Goal: Task Accomplishment & Management: Manage account settings

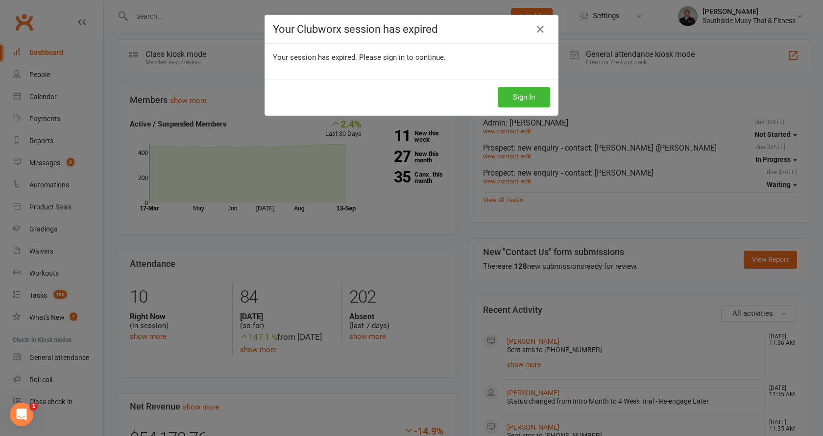
scroll to position [294, 0]
click at [533, 98] on button "Sign In" at bounding box center [524, 97] width 52 height 21
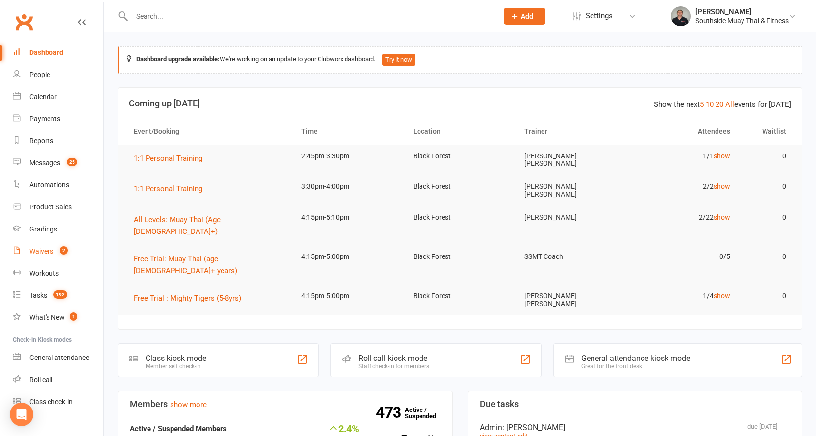
click at [38, 247] on div "Waivers" at bounding box center [41, 251] width 24 height 8
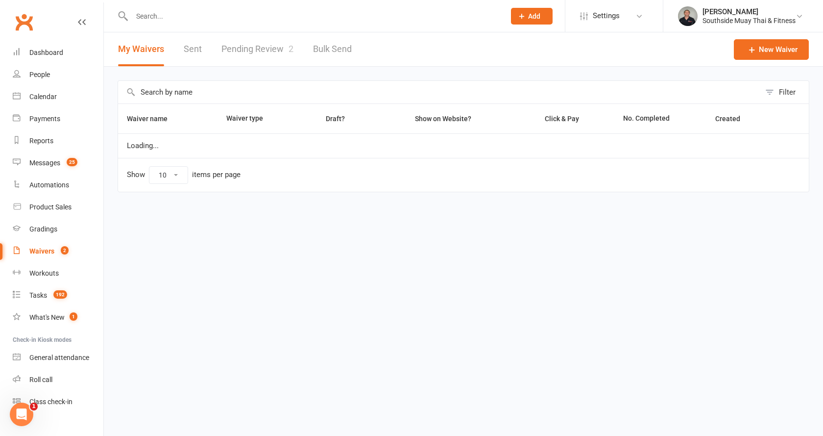
select select "100"
click at [267, 44] on link "Pending Review 2" at bounding box center [257, 49] width 72 height 34
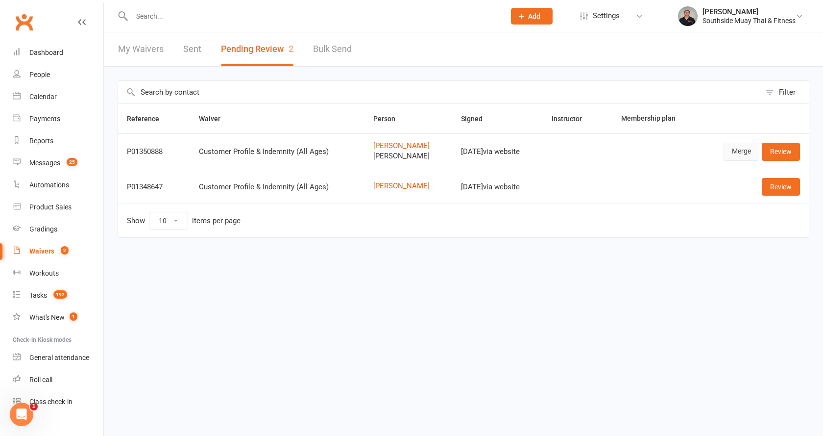
click at [737, 148] on link "Merge" at bounding box center [742, 152] width 36 height 18
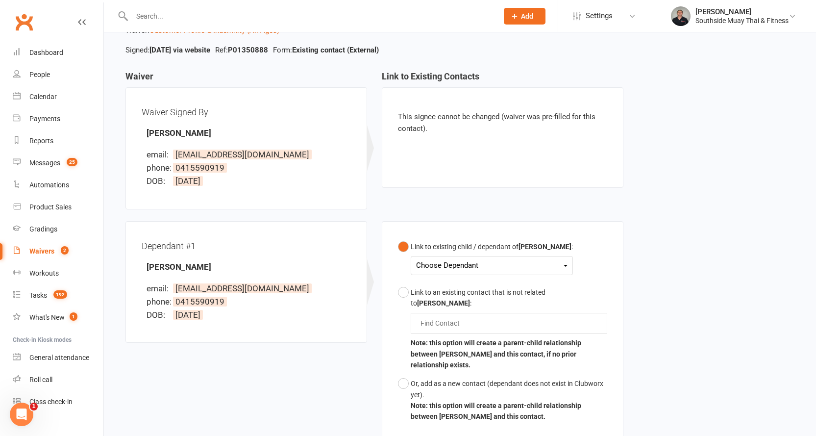
scroll to position [164, 0]
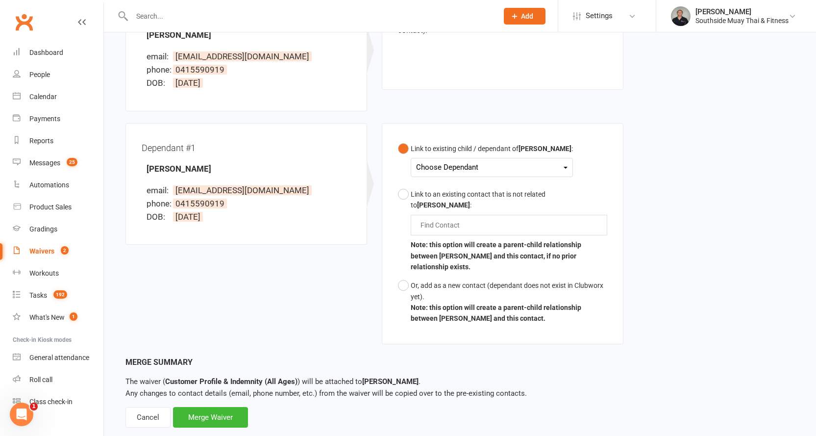
click at [483, 167] on div "Choose Dependant" at bounding box center [491, 167] width 151 height 13
click at [146, 407] on div "Cancel" at bounding box center [147, 417] width 45 height 21
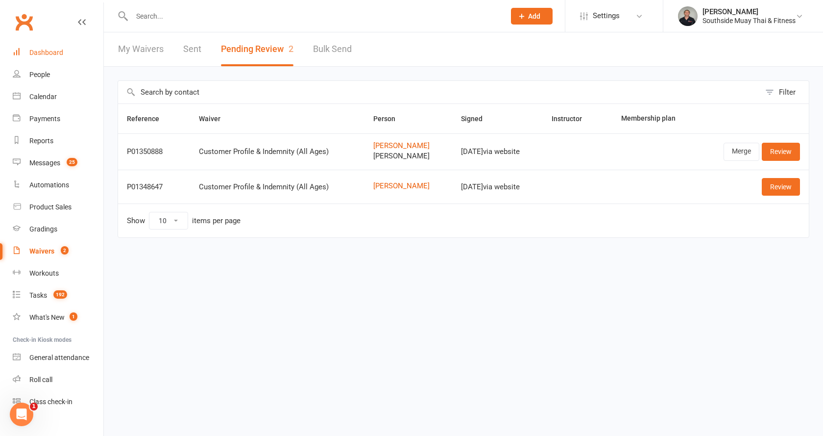
click at [38, 52] on div "Dashboard" at bounding box center [46, 53] width 34 height 8
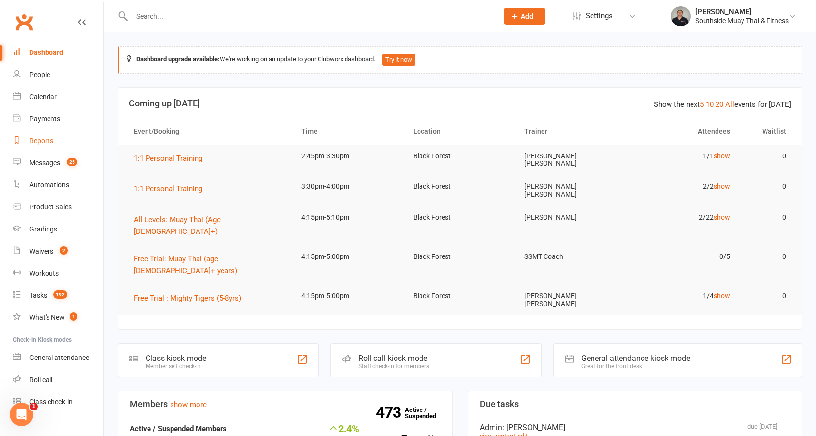
click at [45, 140] on div "Reports" at bounding box center [41, 141] width 24 height 8
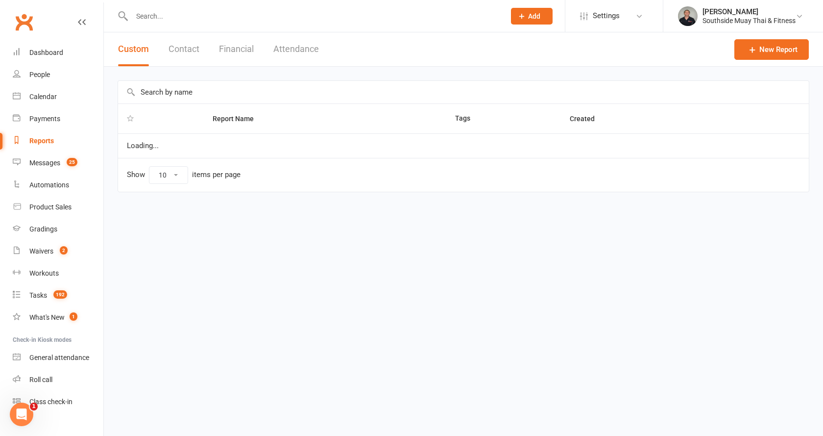
select select "100"
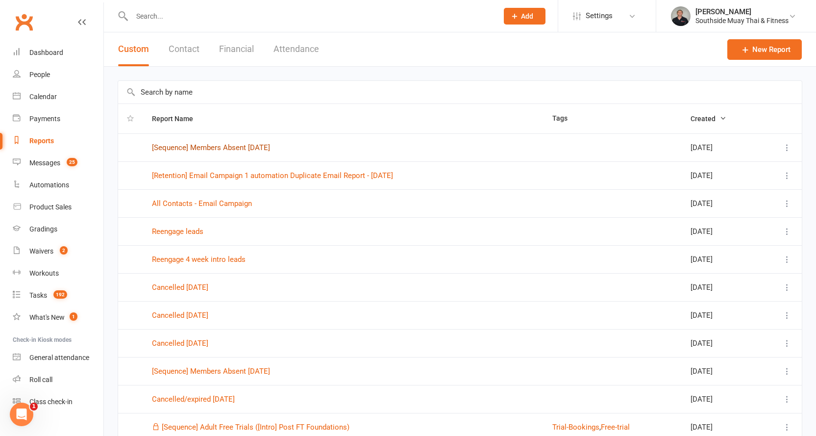
click at [261, 147] on link "[Sequence] Members Absent 15 Days Ago" at bounding box center [211, 147] width 118 height 9
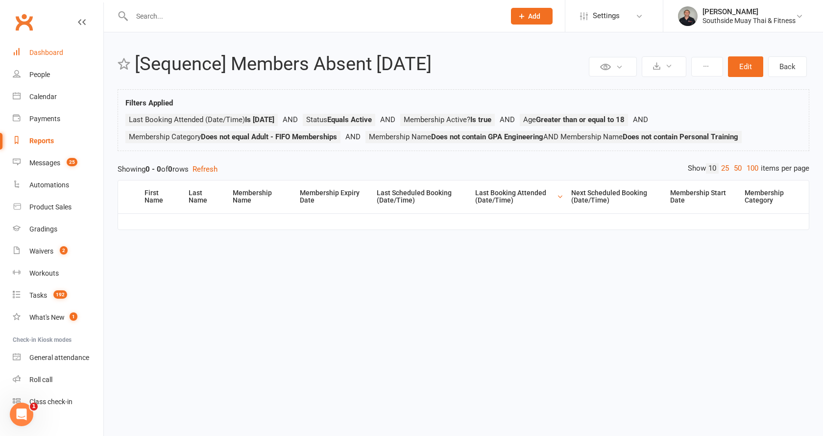
click at [42, 46] on link "Dashboard" at bounding box center [58, 53] width 91 height 22
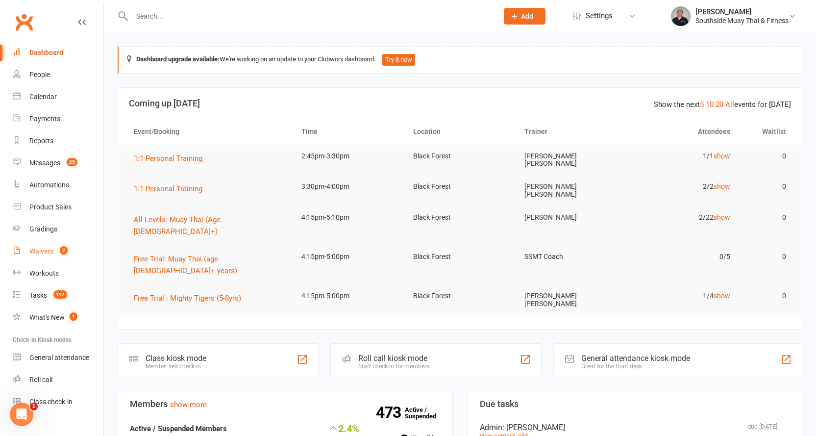
click at [53, 248] on div "Waivers" at bounding box center [41, 251] width 24 height 8
select select "100"
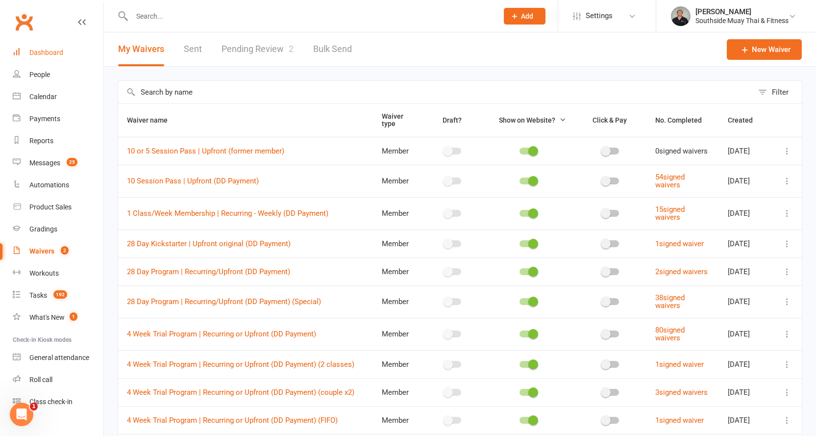
click at [42, 49] on div "Dashboard" at bounding box center [46, 53] width 34 height 8
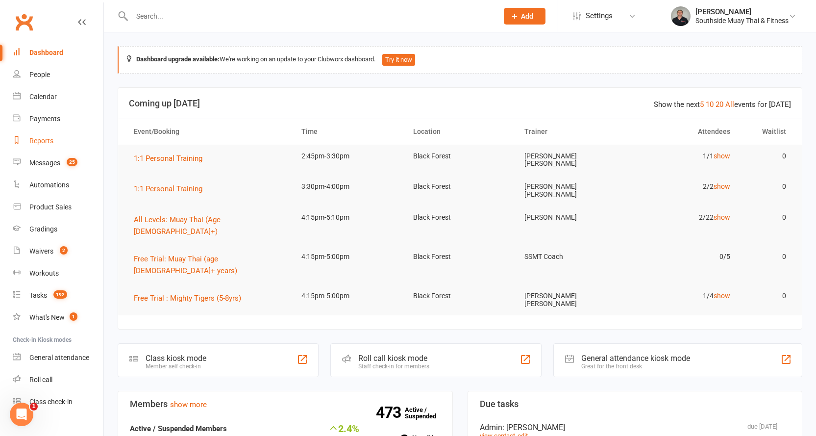
click at [40, 142] on div "Reports" at bounding box center [41, 141] width 24 height 8
select select "100"
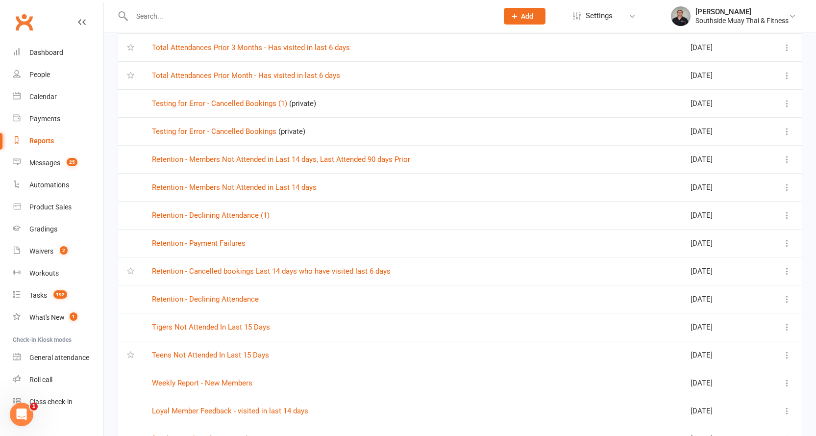
scroll to position [931, 0]
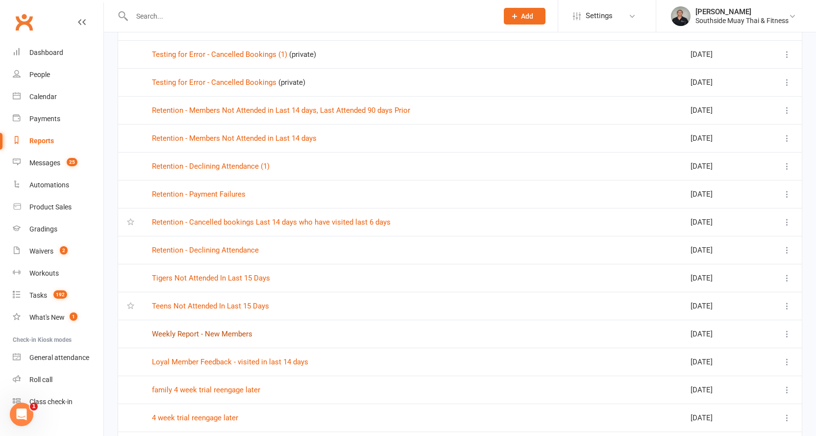
click at [203, 333] on link "Weekly Report - New Members" at bounding box center [202, 333] width 100 height 9
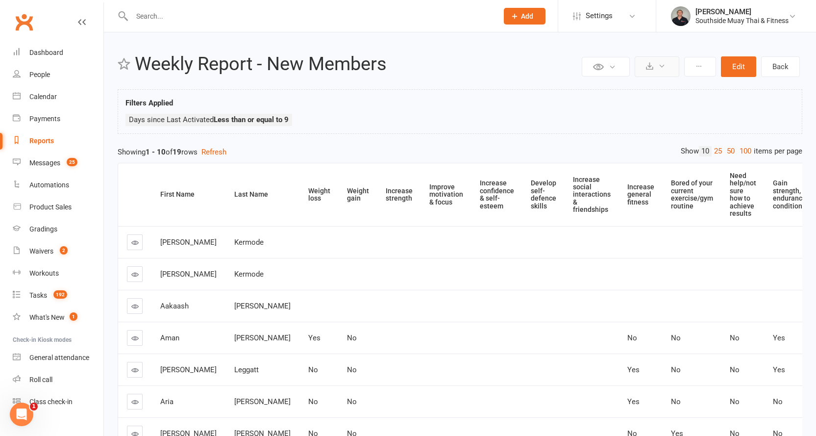
click at [658, 63] on icon at bounding box center [661, 65] width 7 height 7
click at [640, 88] on link "Export to CSV" at bounding box center [627, 90] width 103 height 20
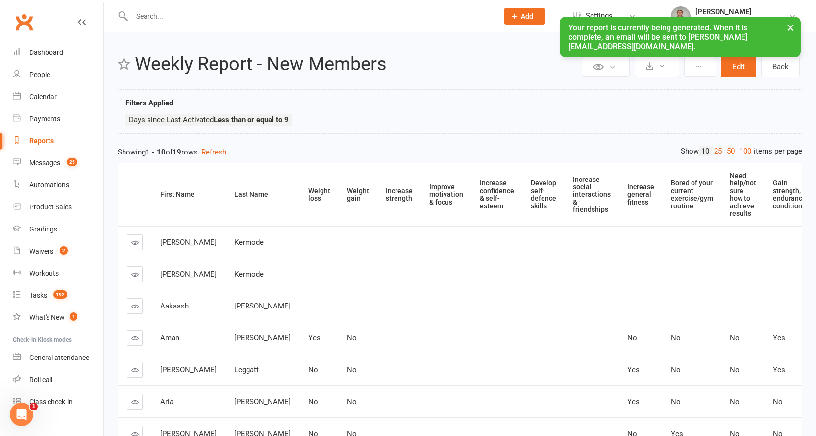
click at [36, 138] on div "Reports" at bounding box center [41, 141] width 24 height 8
select select "100"
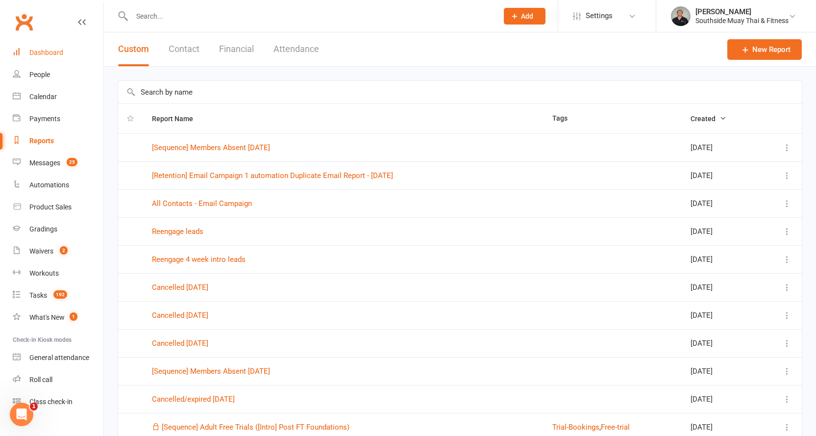
click at [55, 48] on link "Dashboard" at bounding box center [58, 53] width 91 height 22
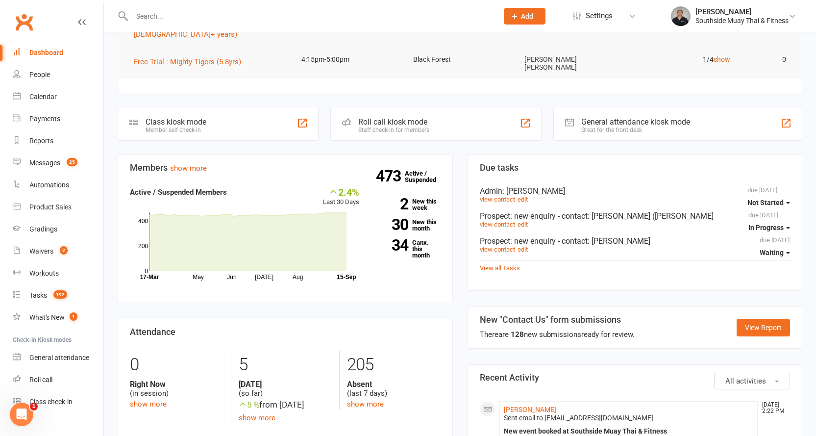
scroll to position [147, 0]
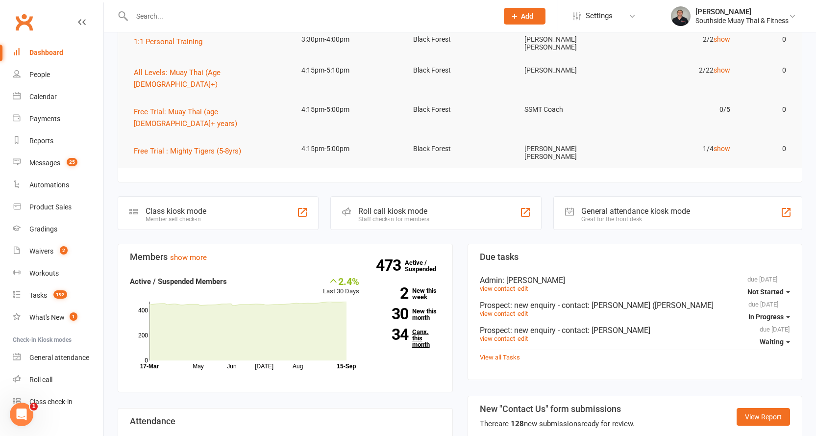
click at [421, 328] on link "34 Canx. this month" at bounding box center [407, 337] width 67 height 19
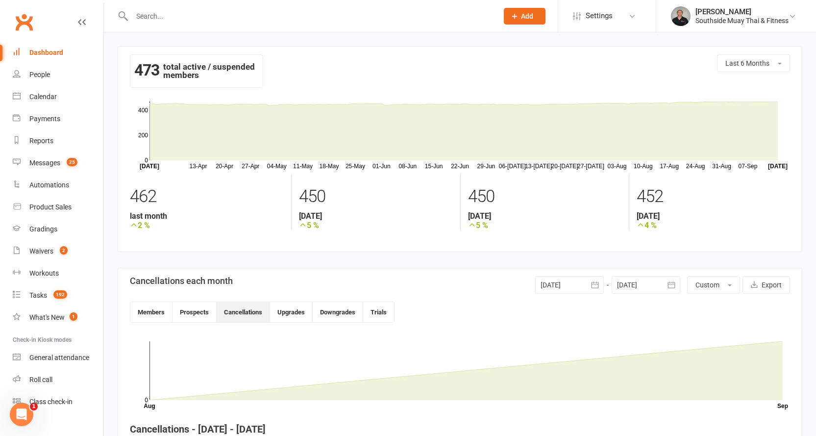
click at [628, 279] on div at bounding box center [645, 285] width 69 height 18
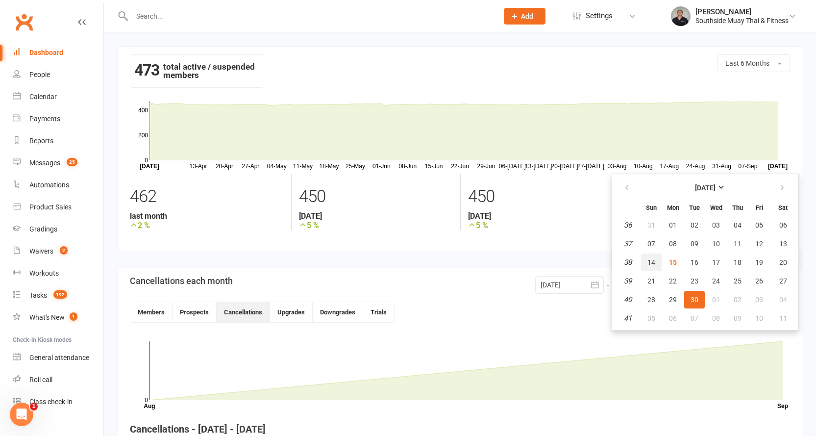
click at [651, 260] on span "14" at bounding box center [651, 262] width 8 height 8
type input "14 Sep 2025"
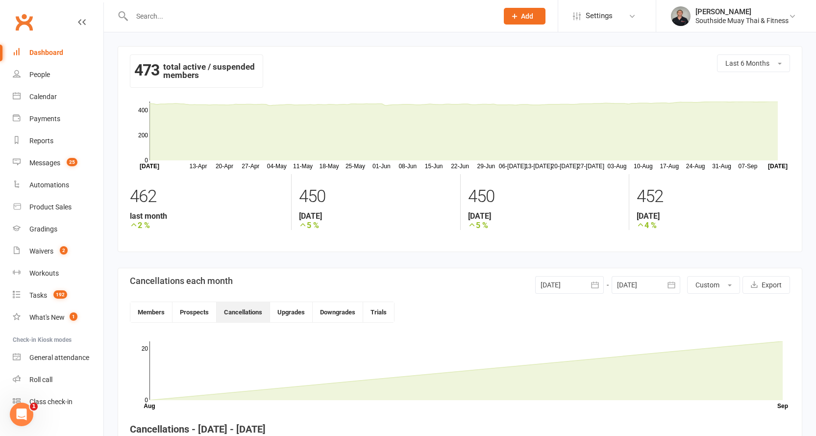
click at [565, 286] on div at bounding box center [569, 285] width 69 height 18
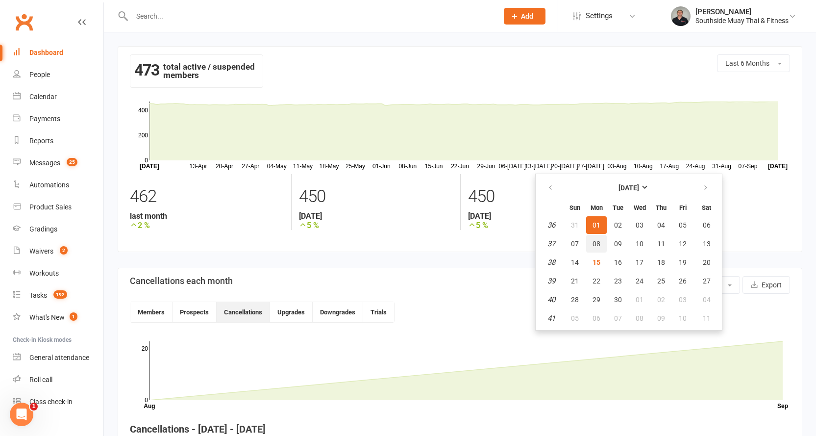
click at [593, 241] on span "08" at bounding box center [596, 244] width 8 height 8
type input "08 Sep 2025"
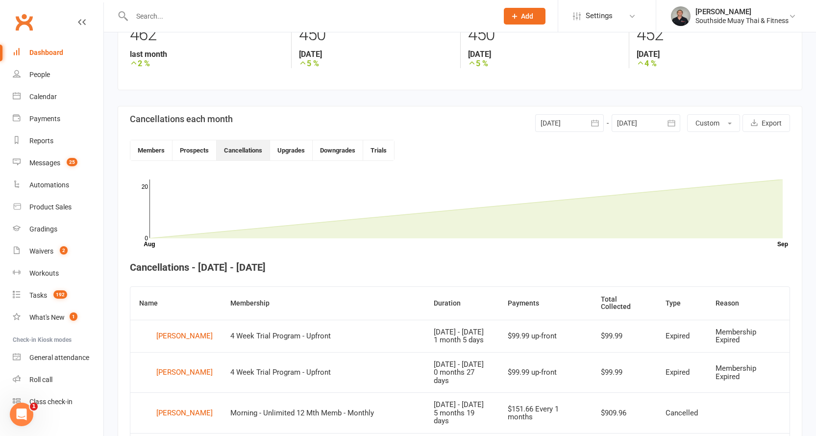
scroll to position [159, 0]
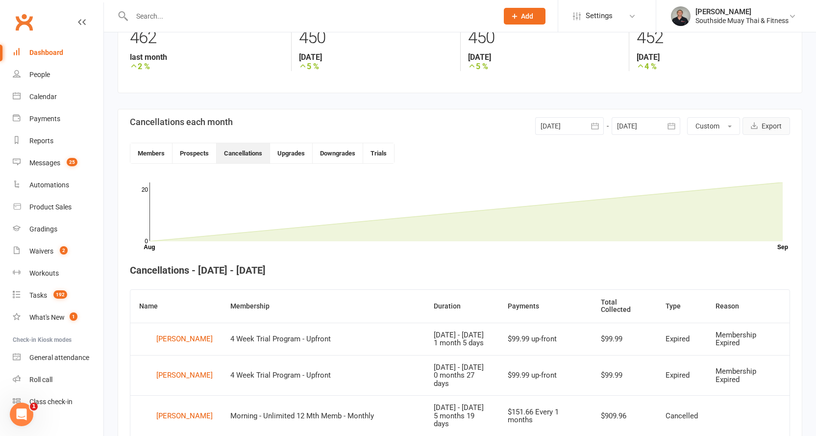
click at [760, 126] on span "button" at bounding box center [756, 126] width 11 height 8
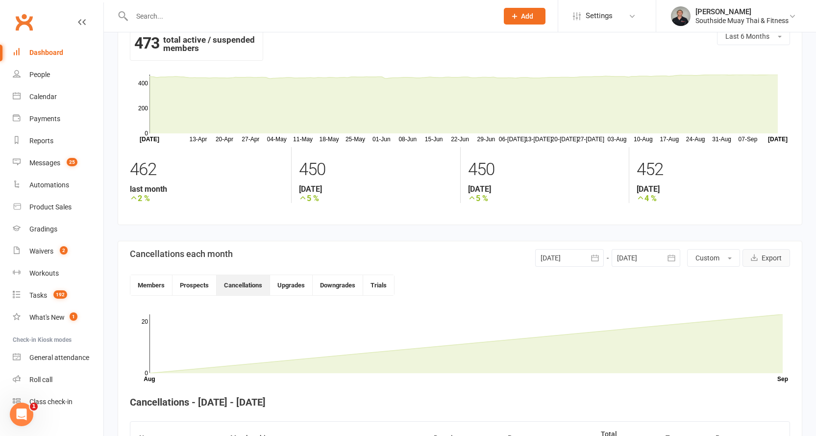
scroll to position [0, 0]
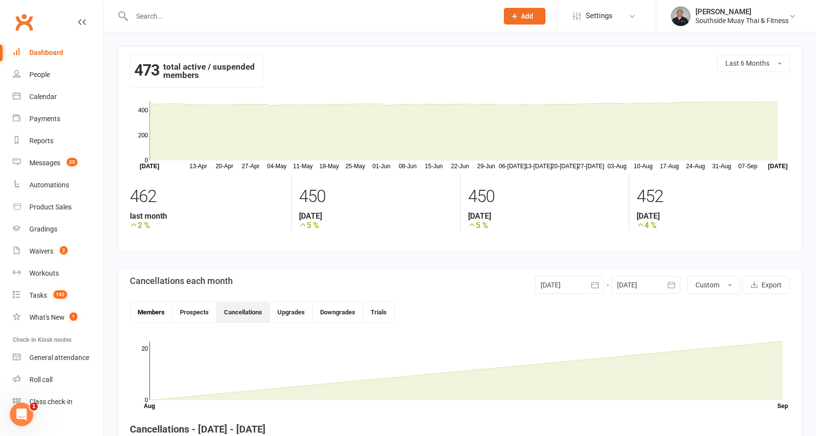
click at [155, 314] on button "Members" at bounding box center [151, 312] width 42 height 20
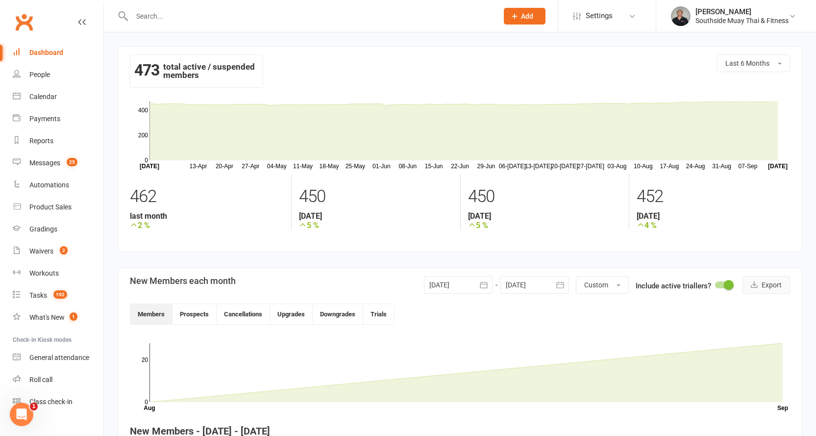
click at [764, 279] on button "Export" at bounding box center [766, 285] width 48 height 18
click at [39, 247] on div "Waivers" at bounding box center [41, 251] width 24 height 8
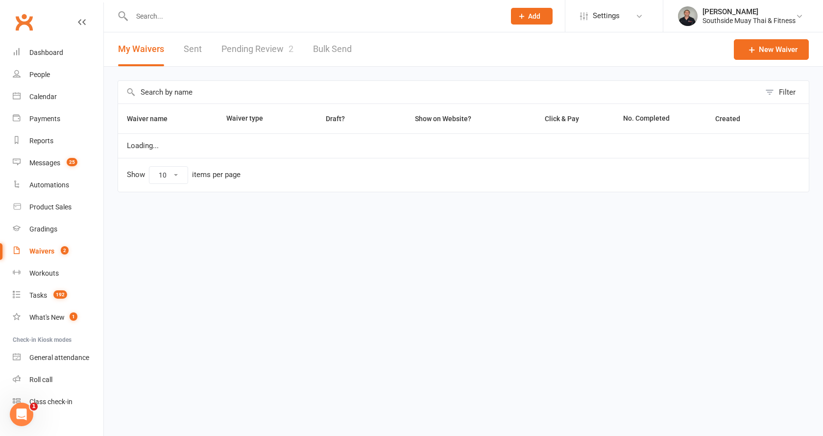
select select "100"
click at [45, 52] on div "Dashboard" at bounding box center [46, 53] width 34 height 8
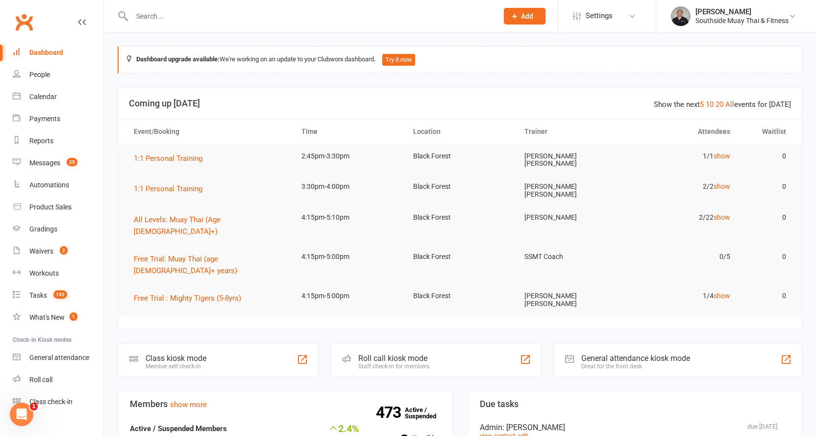
click at [312, 16] on input "text" at bounding box center [310, 16] width 362 height 14
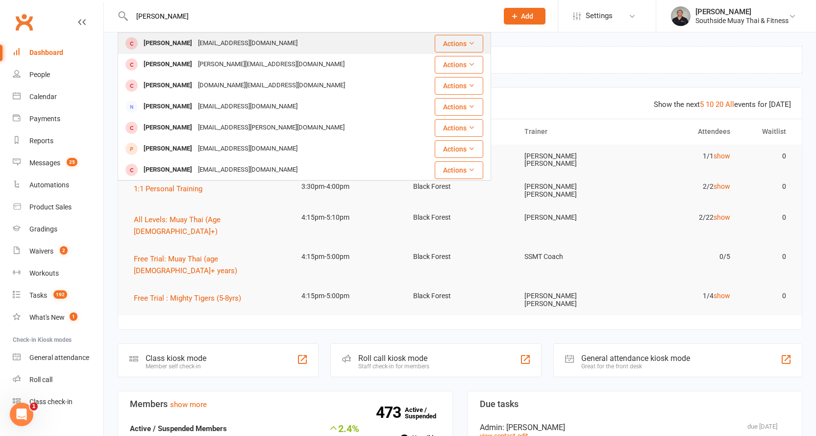
type input "andrew lock"
click at [232, 39] on div "alock73@outlook.com" at bounding box center [247, 43] width 105 height 14
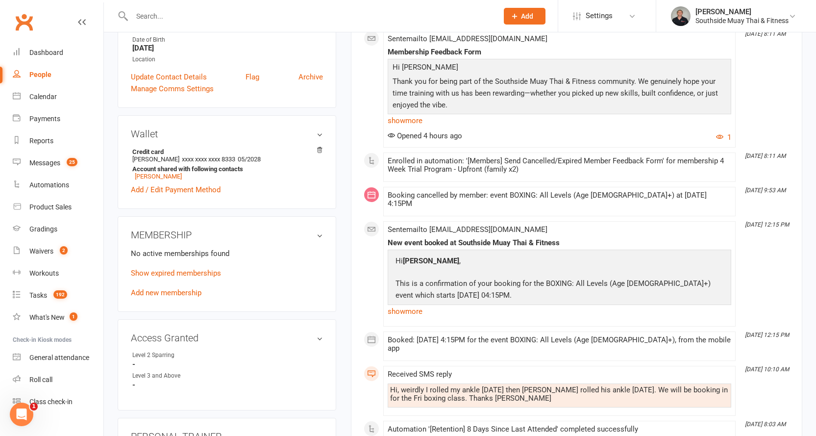
scroll to position [245, 0]
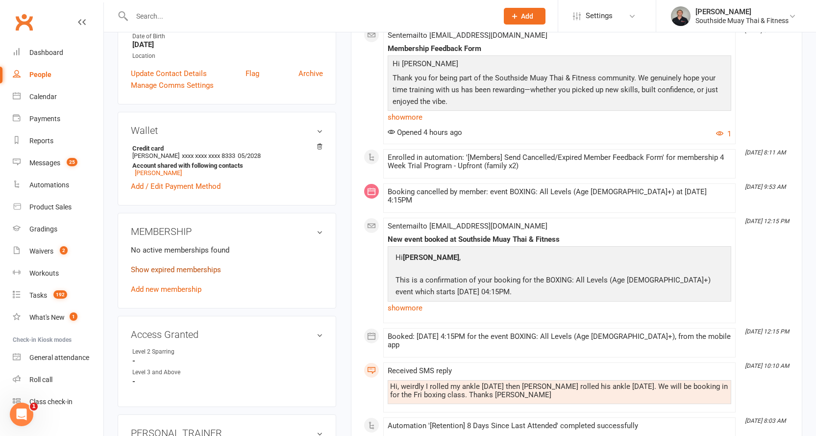
click at [206, 267] on link "Show expired memberships" at bounding box center [176, 269] width 90 height 9
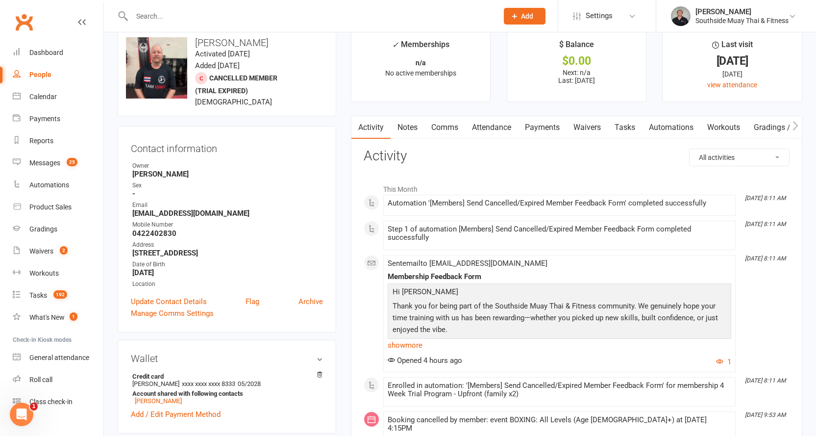
scroll to position [0, 0]
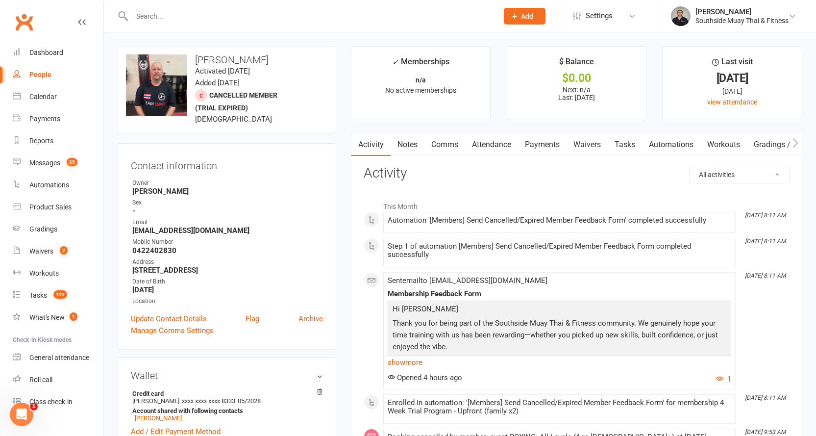
click at [493, 146] on link "Attendance" at bounding box center [491, 144] width 53 height 23
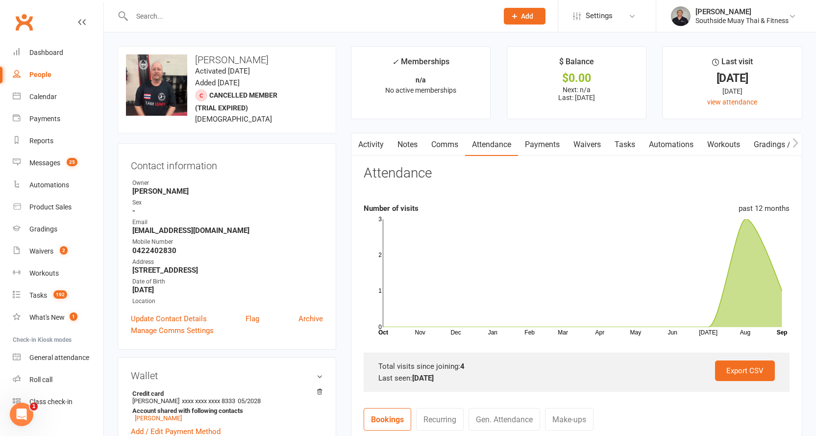
click at [373, 137] on link "Activity" at bounding box center [370, 144] width 39 height 23
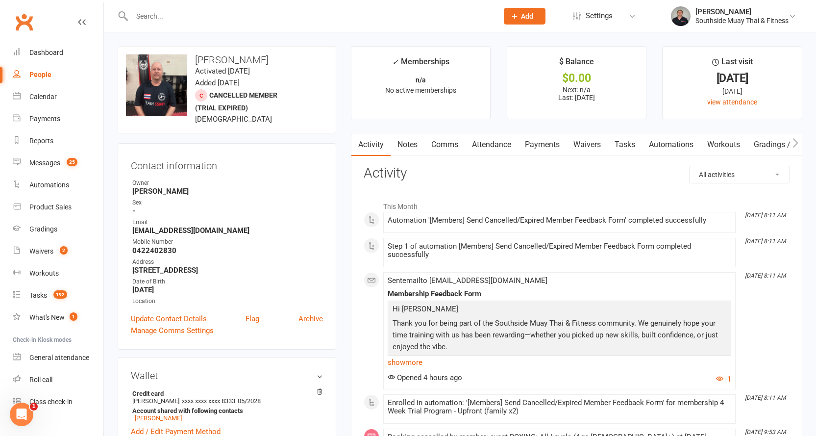
click at [405, 140] on link "Notes" at bounding box center [407, 144] width 34 height 23
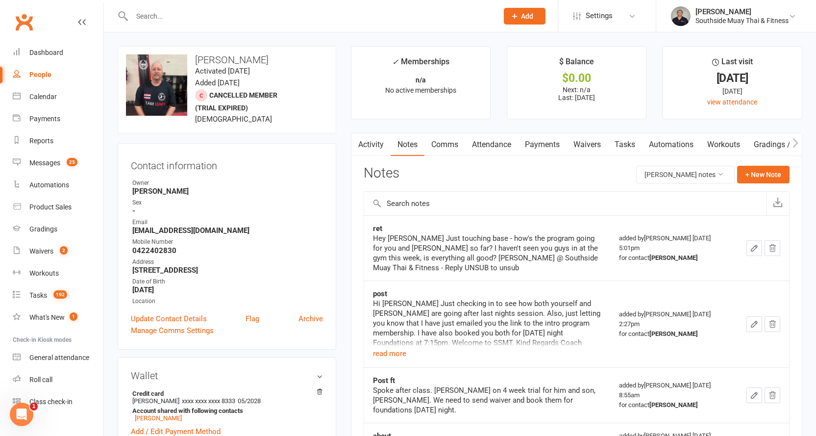
click at [441, 148] on link "Comms" at bounding box center [444, 144] width 41 height 23
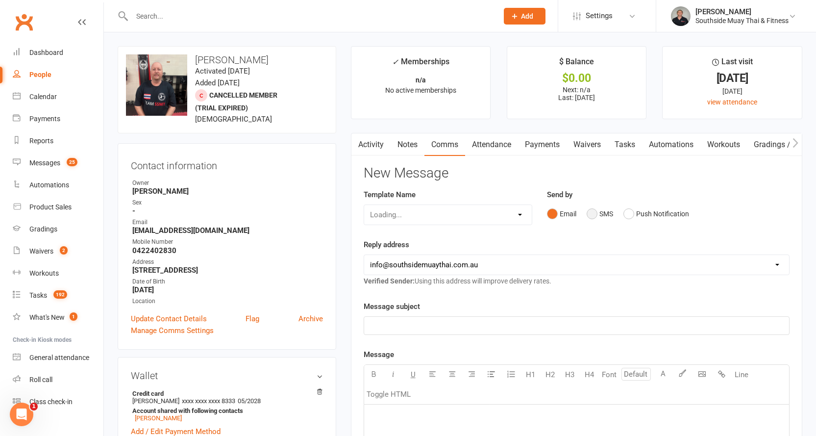
click at [594, 212] on button "SMS" at bounding box center [599, 213] width 26 height 19
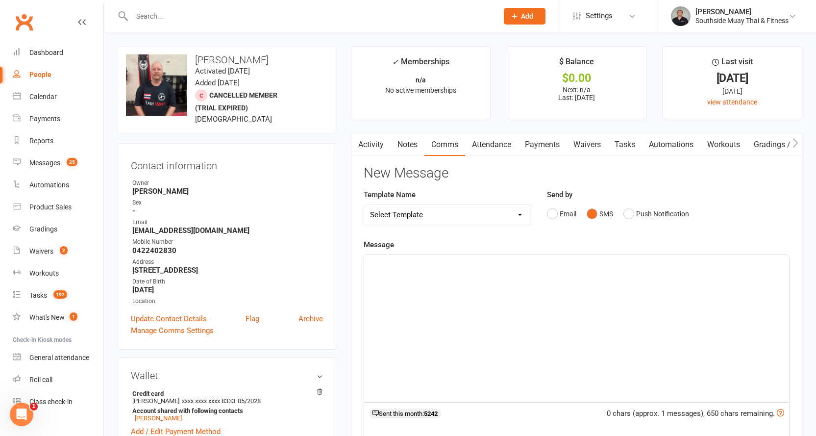
click at [425, 279] on div "﻿" at bounding box center [576, 328] width 425 height 147
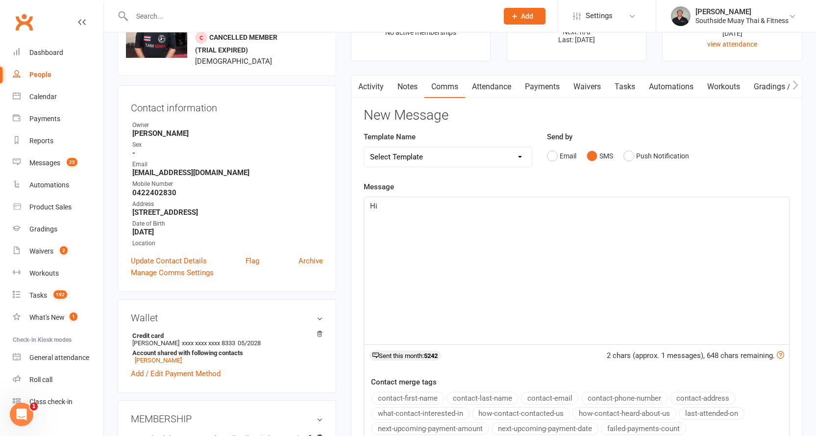
scroll to position [147, 0]
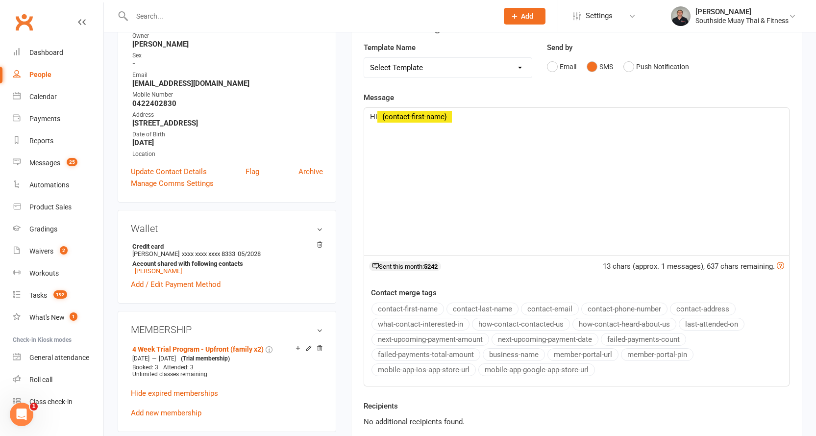
click at [396, 308] on button "contact-first-name" at bounding box center [407, 308] width 73 height 13
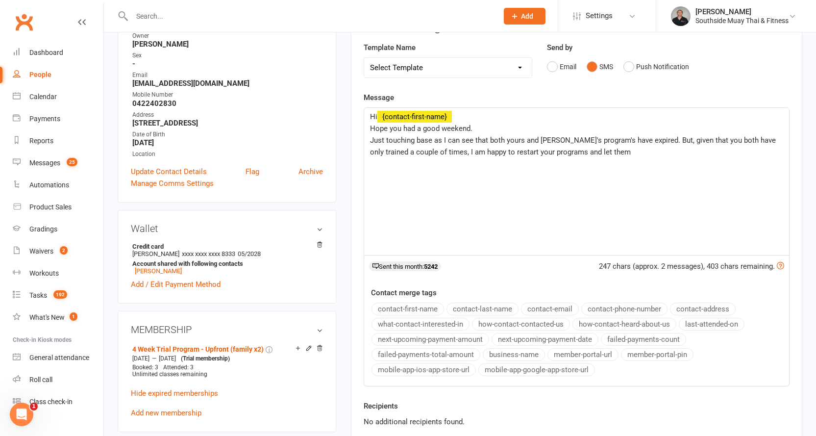
click at [607, 150] on p "Just touching base as I can see that both yours and Jesse's program's have expi…" at bounding box center [576, 146] width 413 height 24
click at [604, 152] on p "Just touching base as I can see that both yours and Jesse's program's have expi…" at bounding box center [576, 146] width 413 height 24
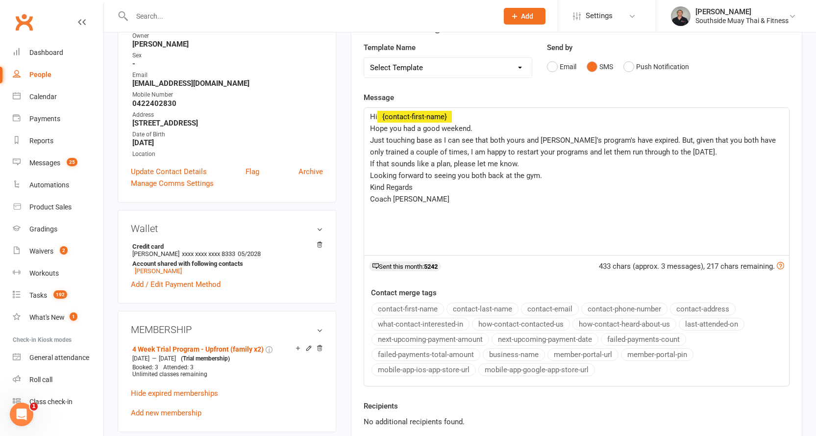
click at [528, 350] on button "business-name" at bounding box center [514, 354] width 62 height 13
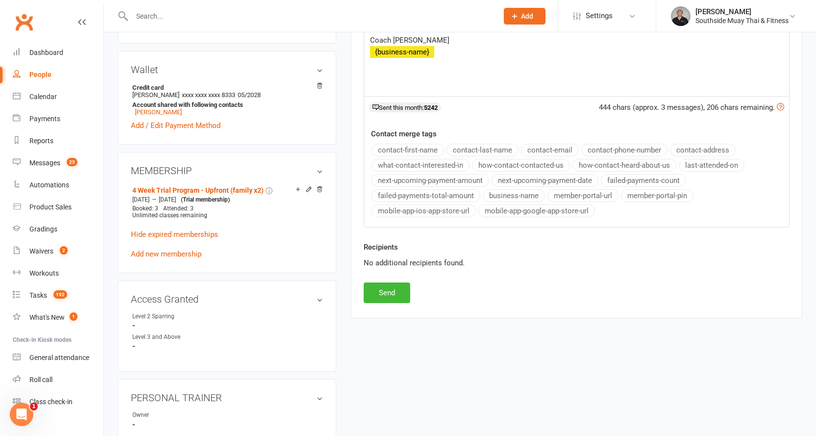
scroll to position [343, 0]
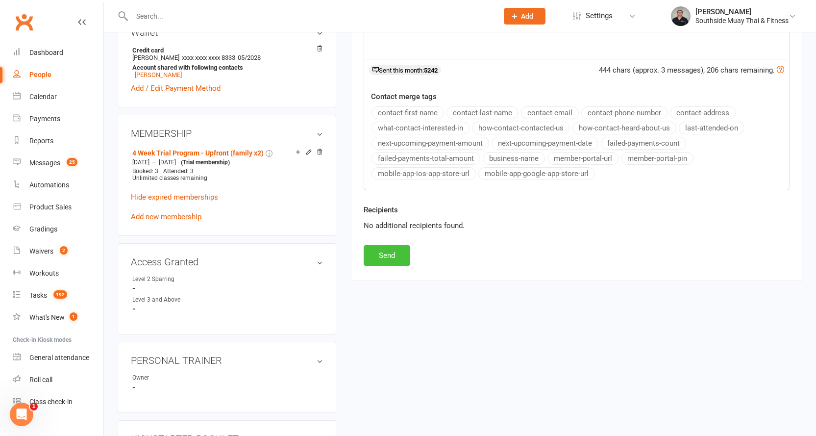
click at [371, 252] on button "Send" at bounding box center [387, 255] width 47 height 21
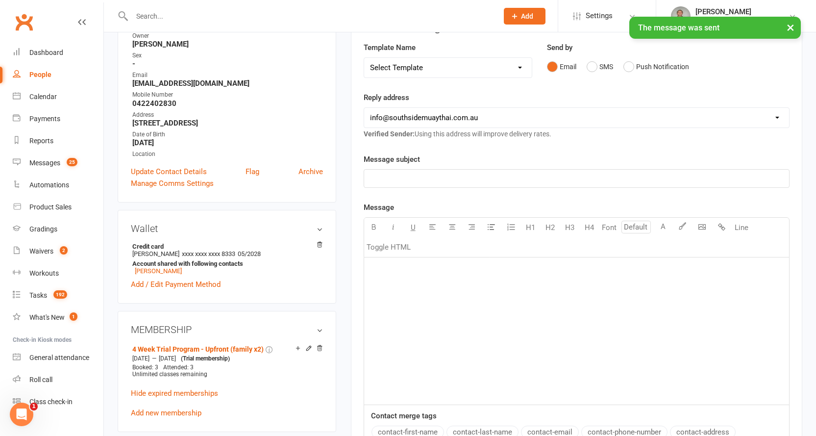
scroll to position [0, 0]
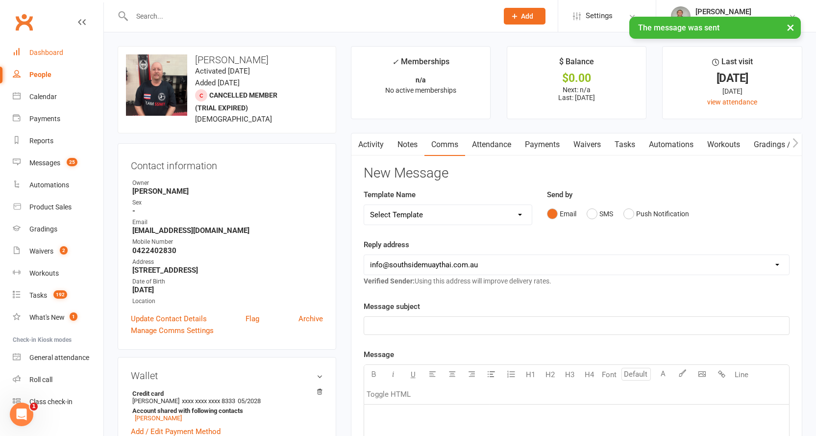
click at [42, 46] on link "Dashboard" at bounding box center [58, 53] width 91 height 22
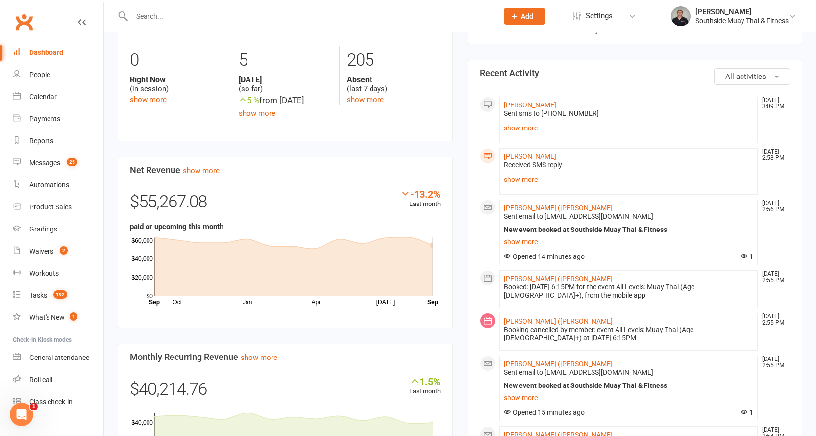
scroll to position [588, 0]
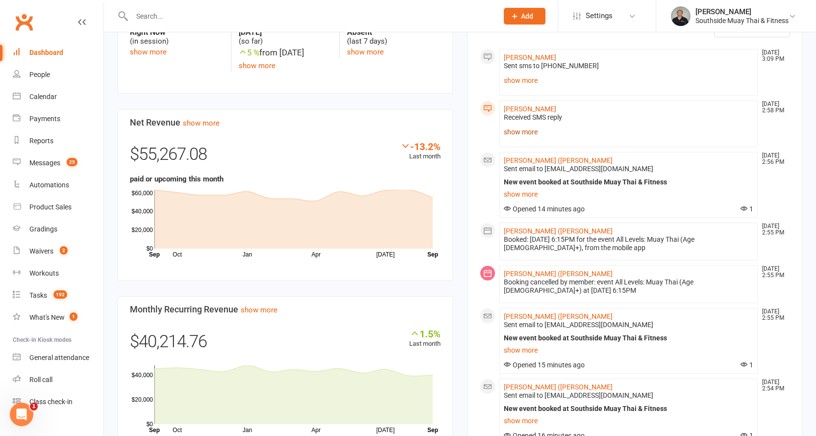
click at [512, 125] on link "show more" at bounding box center [629, 132] width 250 height 14
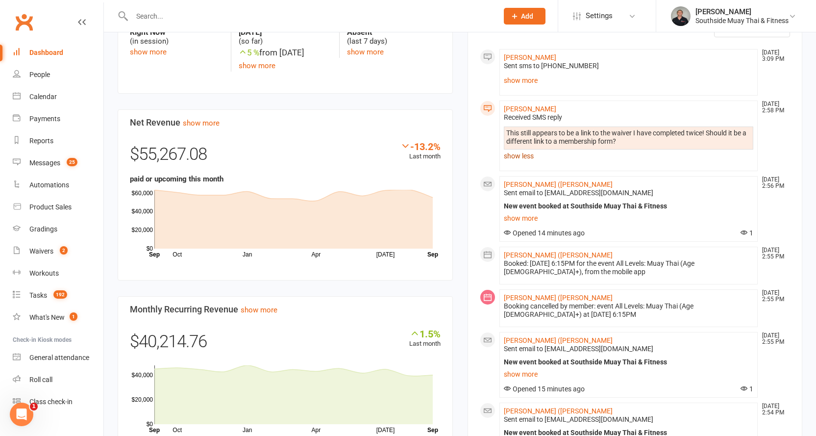
scroll to position [539, 0]
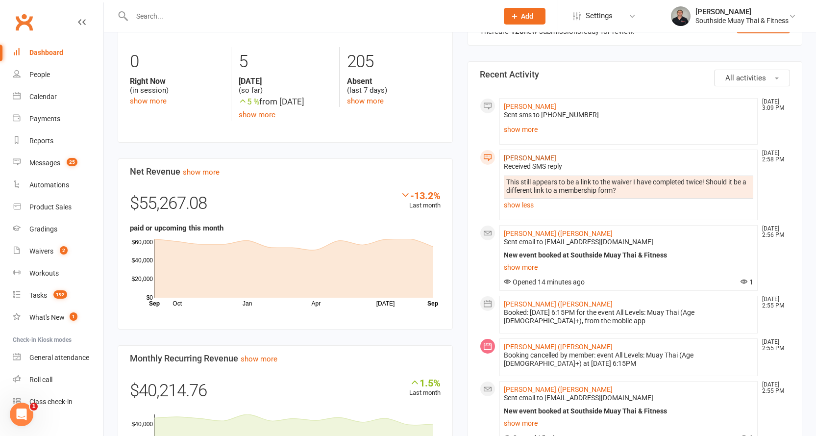
click at [540, 154] on link "Amanda Nally" at bounding box center [530, 158] width 52 height 8
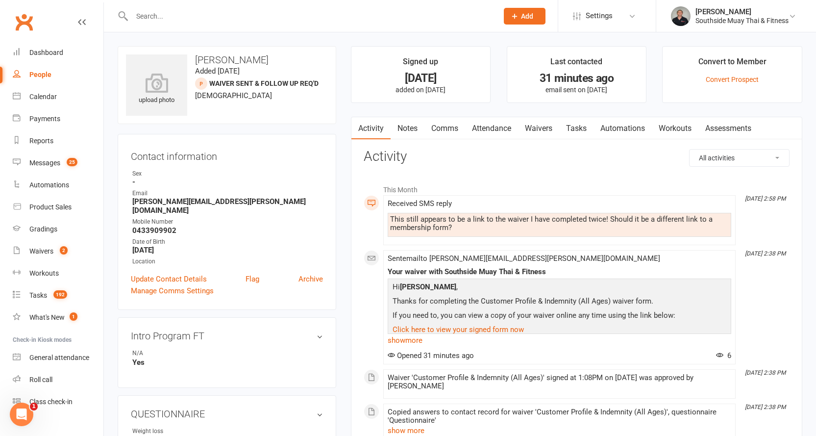
click at [546, 131] on link "Waivers" at bounding box center [538, 128] width 41 height 23
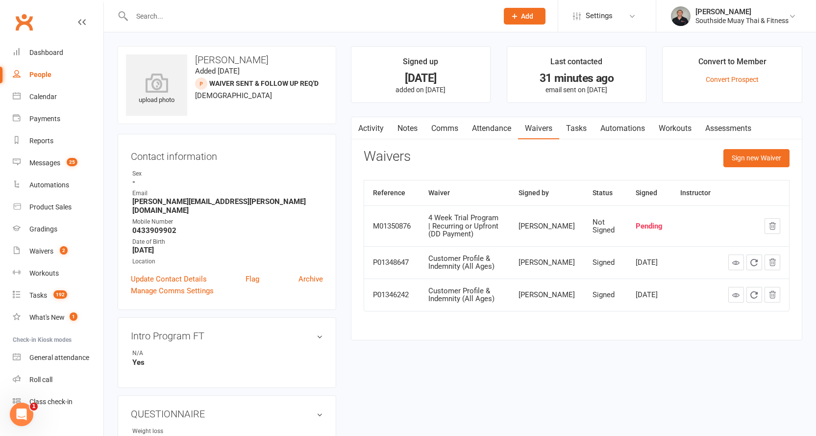
click at [376, 124] on link "Activity" at bounding box center [370, 128] width 39 height 23
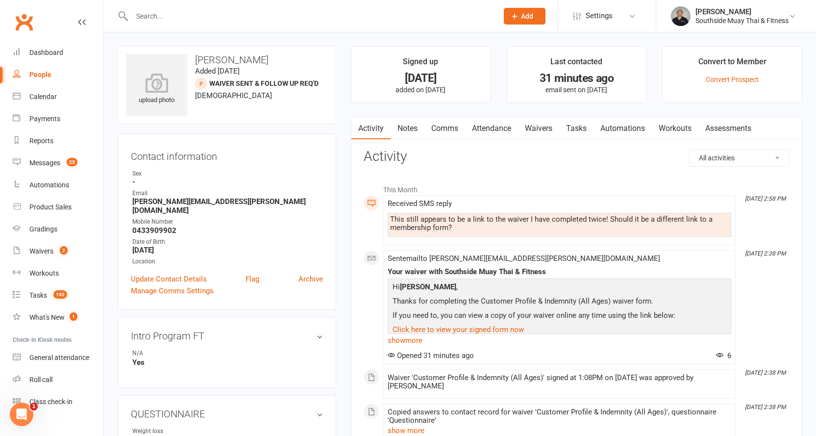
click at [533, 127] on link "Waivers" at bounding box center [538, 128] width 41 height 23
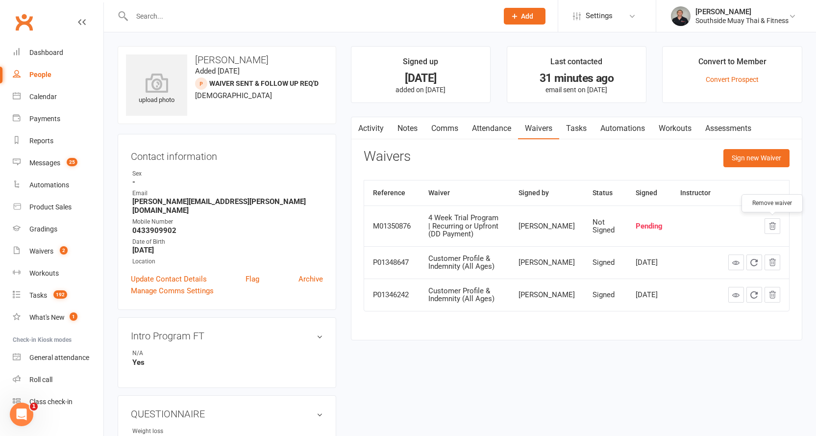
click at [773, 227] on icon "button" at bounding box center [772, 225] width 6 height 7
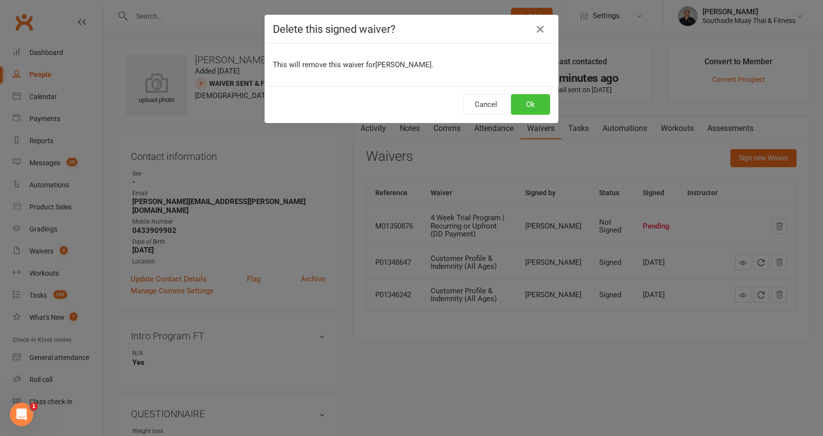
click at [522, 104] on button "Ok" at bounding box center [530, 104] width 39 height 21
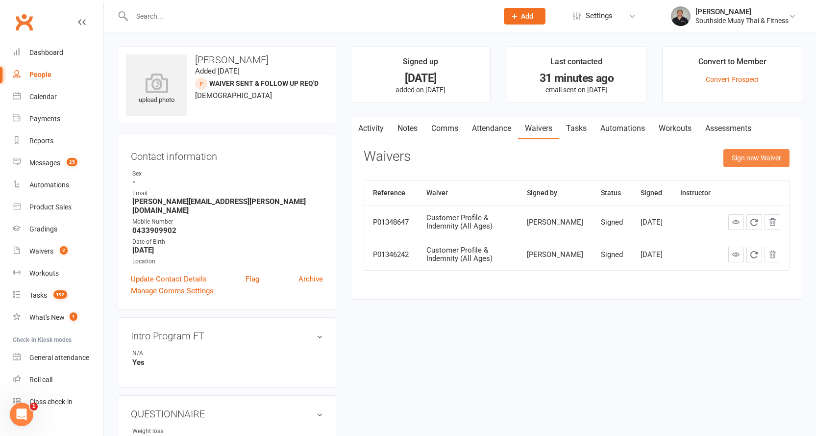
click at [737, 152] on button "Sign new Waiver" at bounding box center [756, 158] width 66 height 18
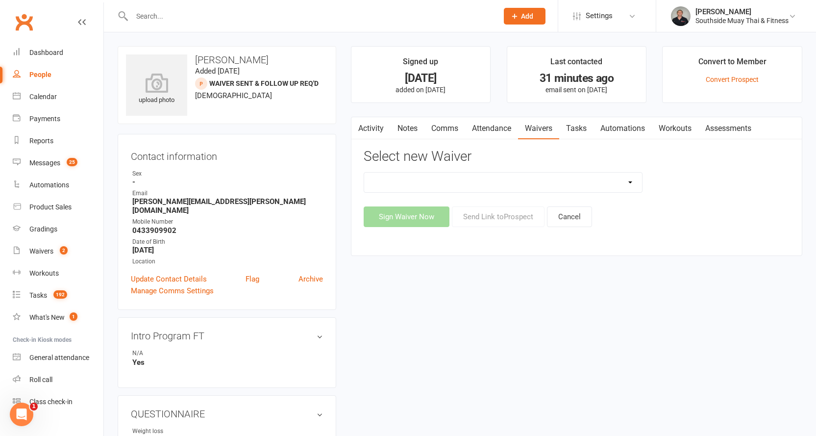
click at [535, 176] on select "10 or 5 Session Pass | Upfront (former member) 10 Session Pass | Upfront (DD Pa…" at bounding box center [503, 182] width 278 height 20
select select "13133"
click at [364, 172] on select "10 or 5 Session Pass | Upfront (former member) 10 Session Pass | Upfront (DD Pa…" at bounding box center [503, 182] width 278 height 20
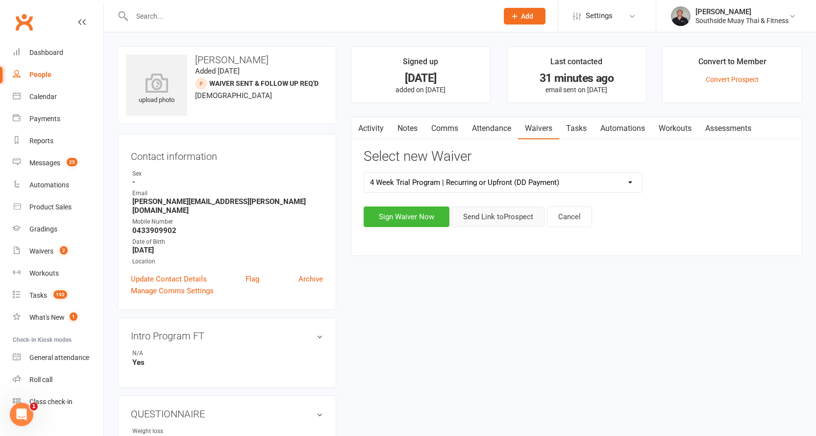
click at [485, 215] on button "Send Link to Prospect" at bounding box center [498, 216] width 93 height 21
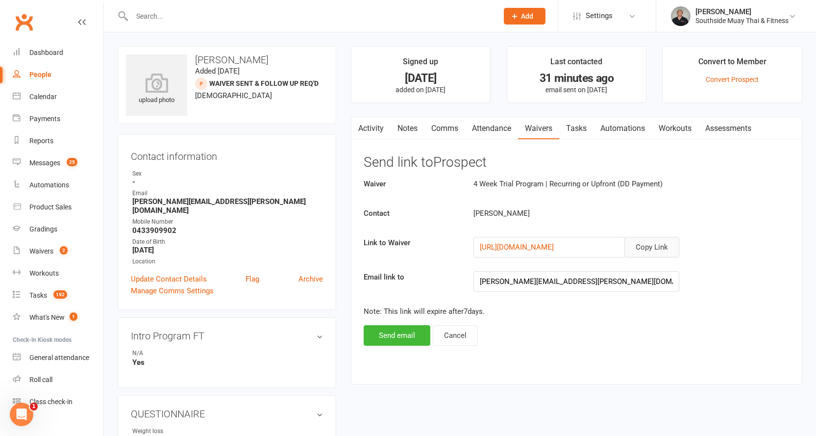
click at [647, 248] on button "Copy Link" at bounding box center [651, 247] width 55 height 21
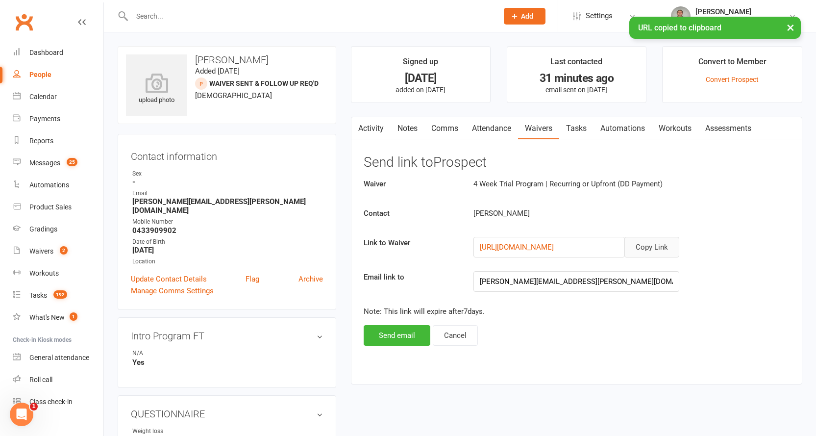
click at [450, 129] on link "Comms" at bounding box center [444, 128] width 41 height 23
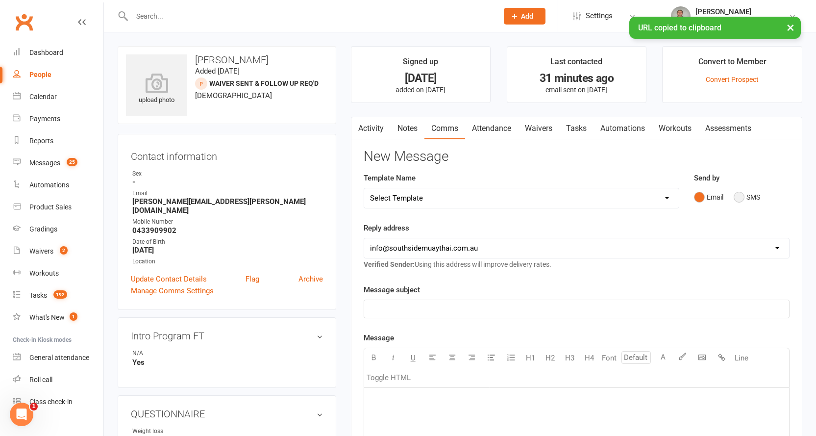
drag, startPoint x: 738, startPoint y: 192, endPoint x: 590, endPoint y: 211, distance: 149.2
click at [738, 192] on button "SMS" at bounding box center [746, 197] width 26 height 19
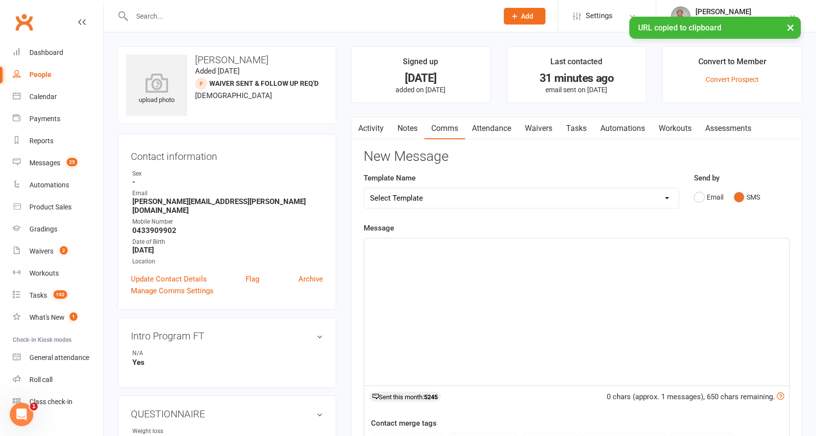
click at [470, 255] on div "﻿" at bounding box center [576, 311] width 425 height 147
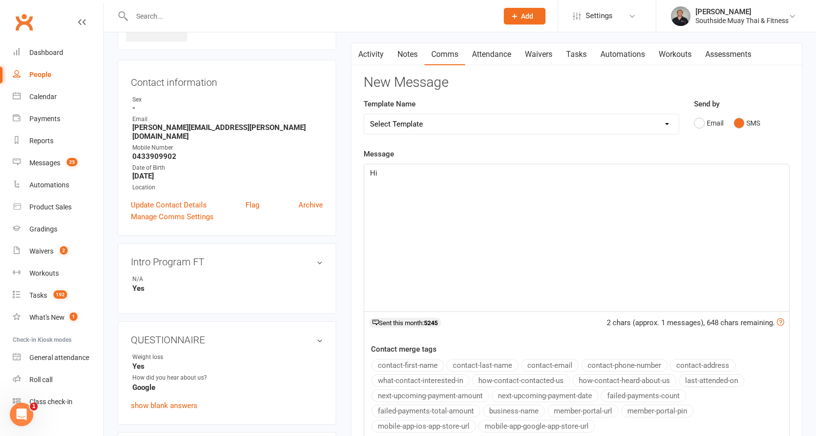
scroll to position [147, 0]
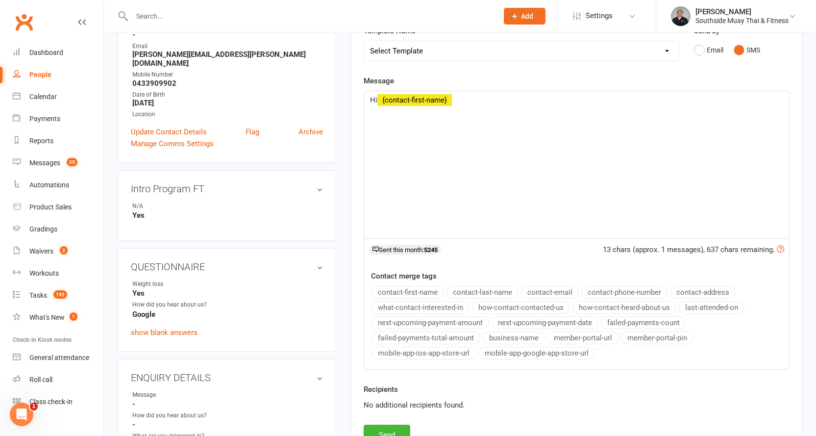
click at [420, 288] on button "contact-first-name" at bounding box center [407, 292] width 73 height 13
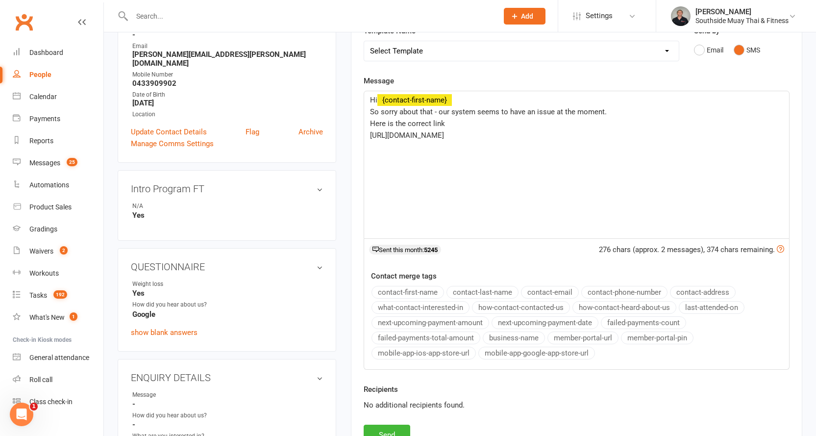
click at [455, 118] on p "Here is the correct link" at bounding box center [576, 124] width 413 height 12
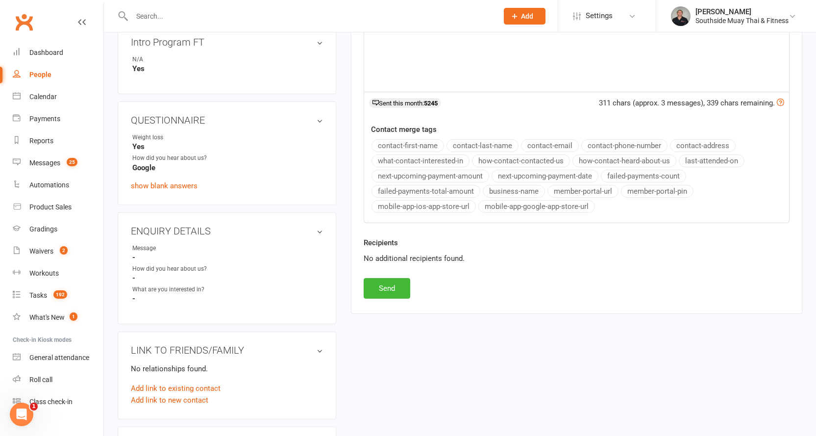
scroll to position [294, 0]
click at [387, 285] on button "Send" at bounding box center [387, 287] width 47 height 21
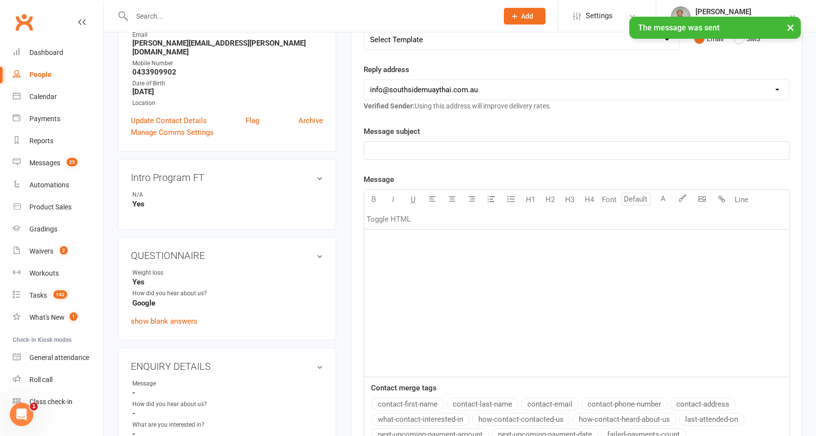
scroll to position [0, 0]
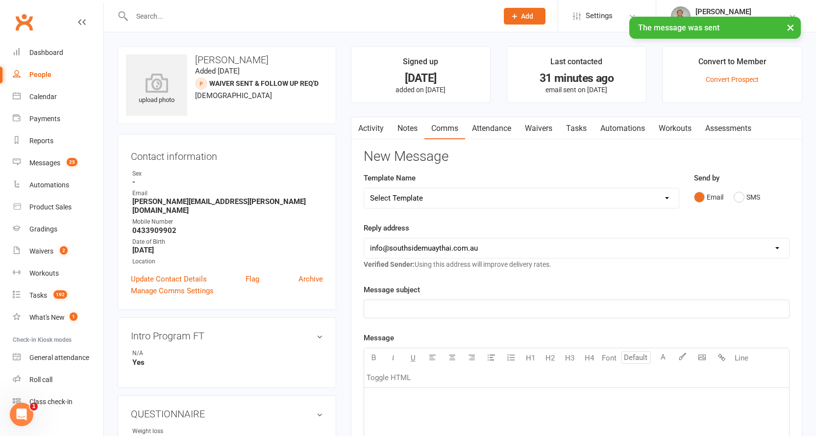
click at [396, 125] on link "Notes" at bounding box center [407, 128] width 34 height 23
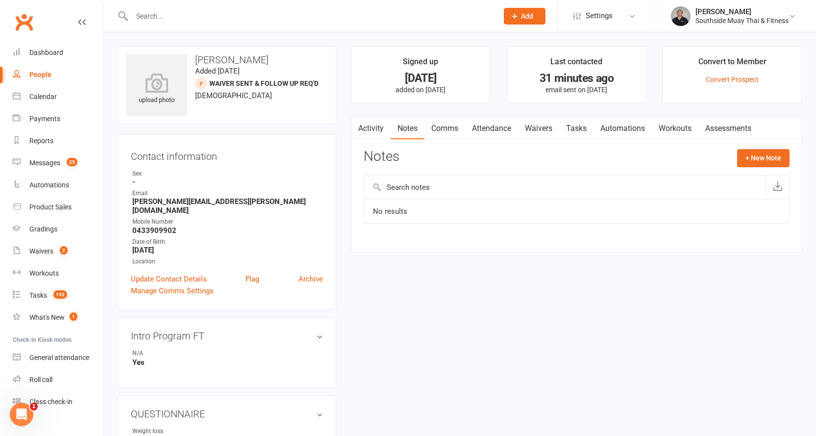
click at [497, 129] on link "Attendance" at bounding box center [491, 128] width 53 height 23
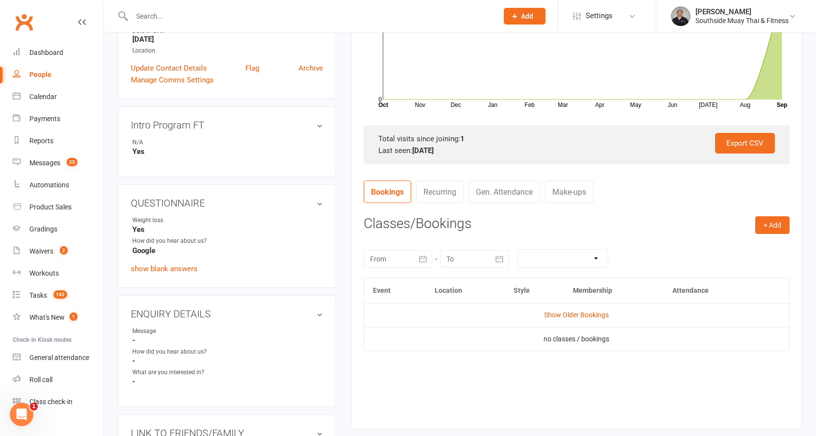
scroll to position [294, 0]
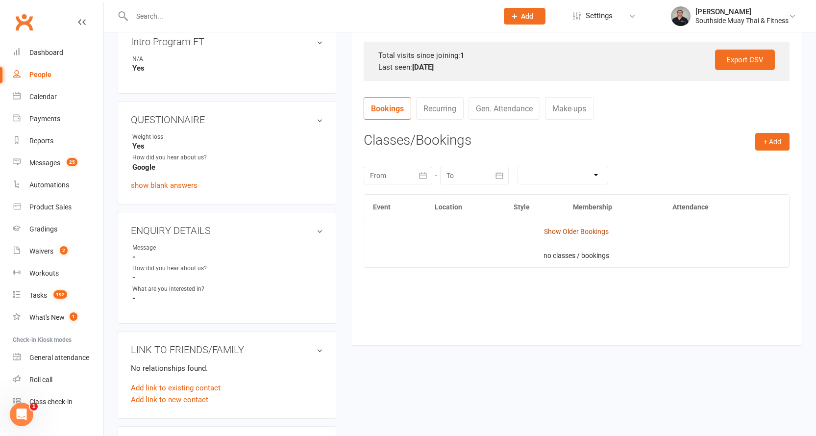
click at [568, 227] on link "Show Older Bookings" at bounding box center [576, 231] width 65 height 8
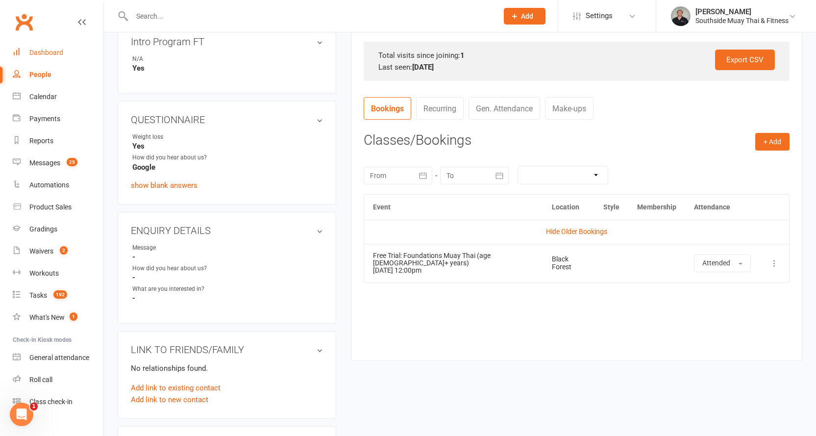
click at [47, 51] on div "Dashboard" at bounding box center [46, 53] width 34 height 8
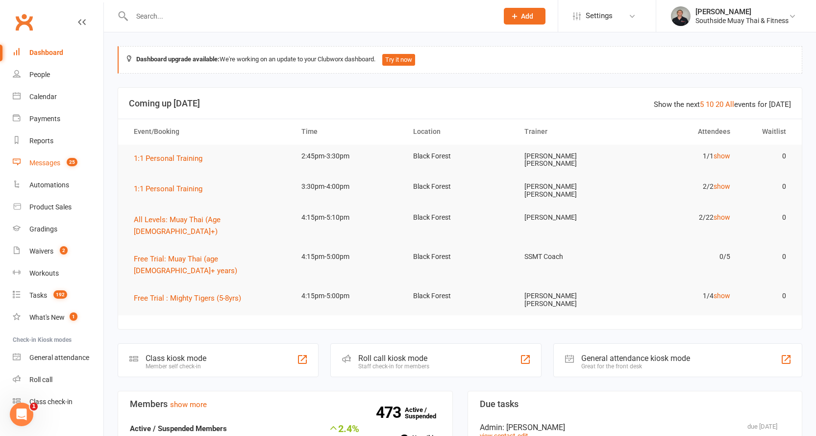
click at [40, 163] on div "Messages" at bounding box center [44, 163] width 31 height 8
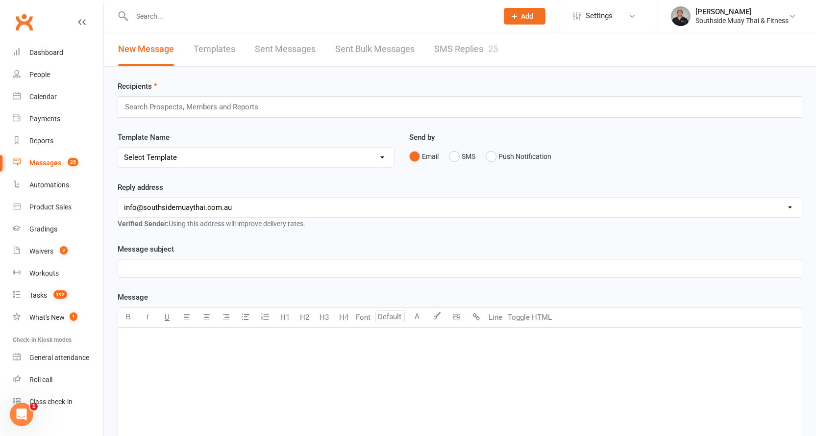
click at [209, 51] on link "Templates" at bounding box center [215, 49] width 42 height 34
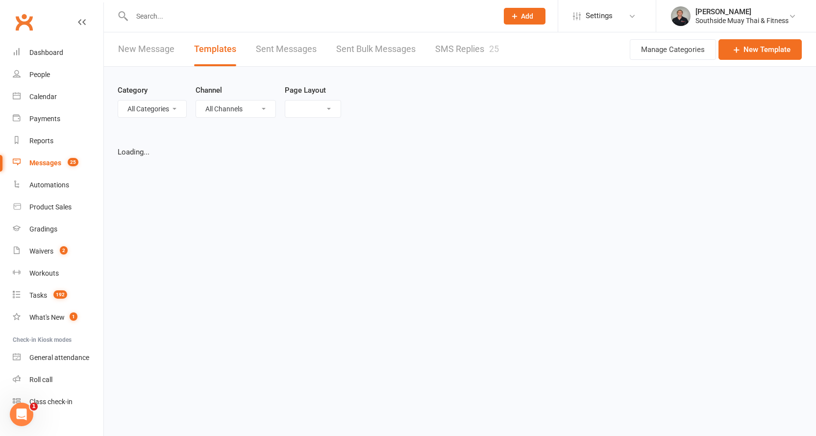
select select "list"
select select "100"
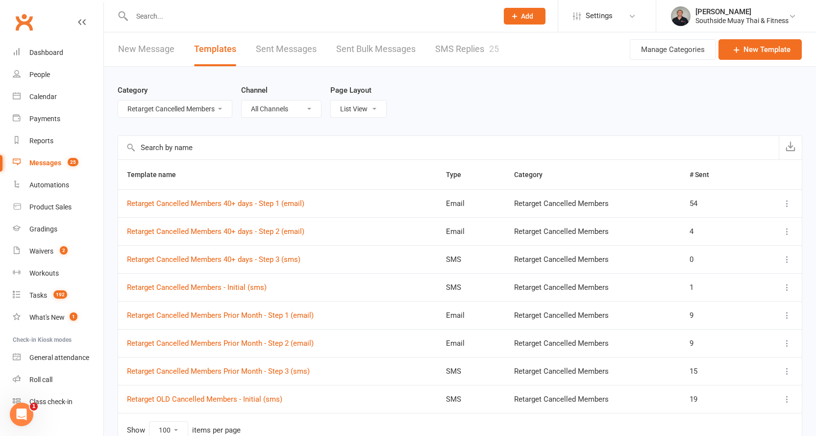
click at [171, 102] on select "All Categories (No category) AA Trainers BS Conversation Starters Email Campaig…" at bounding box center [175, 108] width 114 height 17
select select "14366"
click at [118, 100] on select "All Categories (No category) AA Trainers BS Conversation Starters Email Campaig…" at bounding box center [175, 108] width 114 height 17
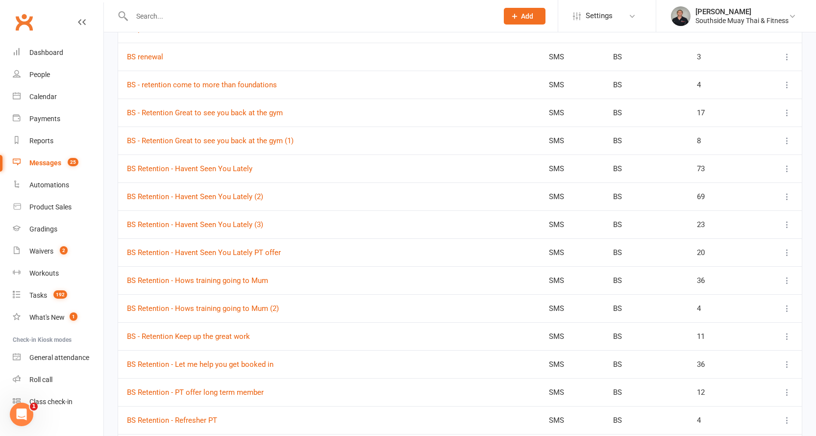
scroll to position [490, 0]
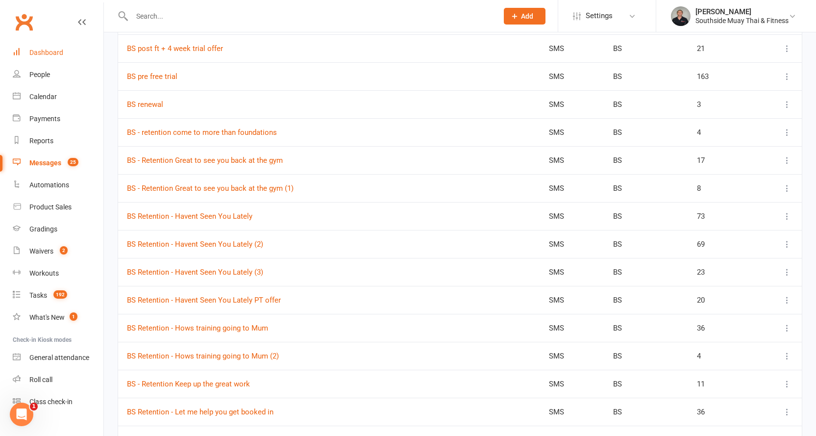
click at [42, 49] on div "Dashboard" at bounding box center [46, 53] width 34 height 8
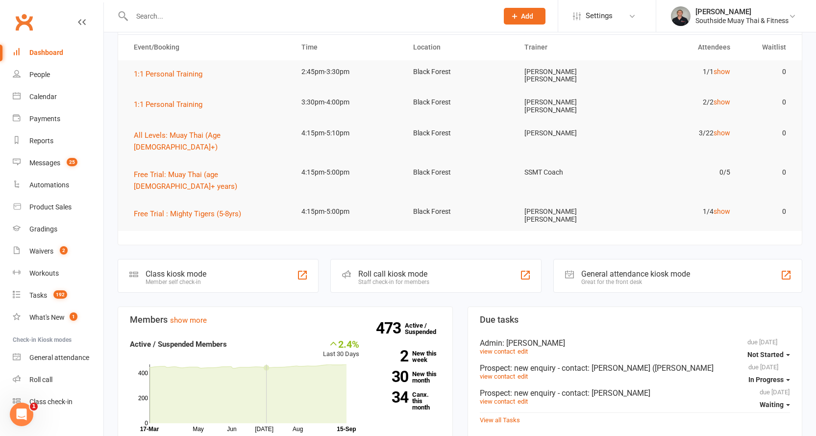
scroll to position [196, 0]
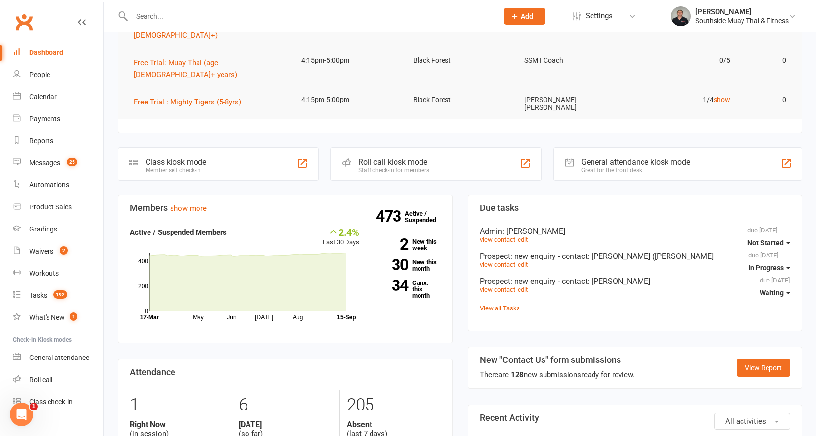
click at [49, 50] on div "Dashboard" at bounding box center [46, 53] width 34 height 8
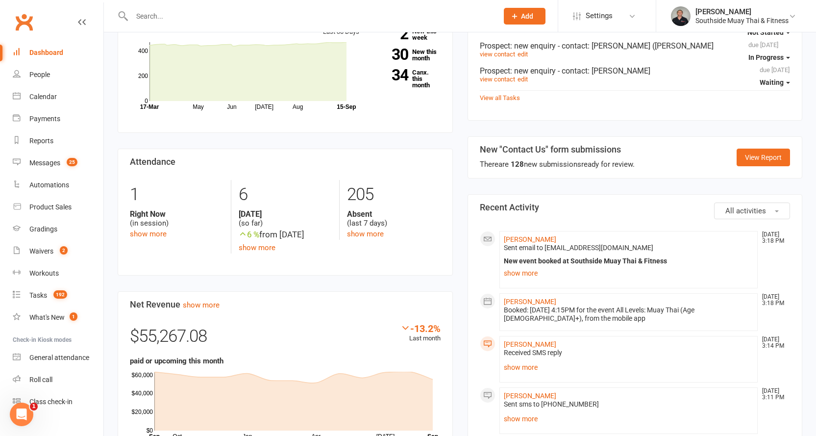
scroll to position [553, 0]
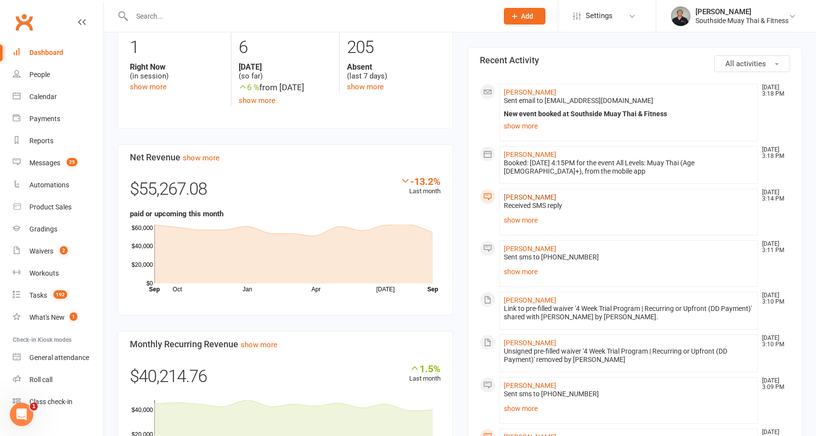
click at [513, 193] on link "Andrew Lock" at bounding box center [530, 197] width 52 height 8
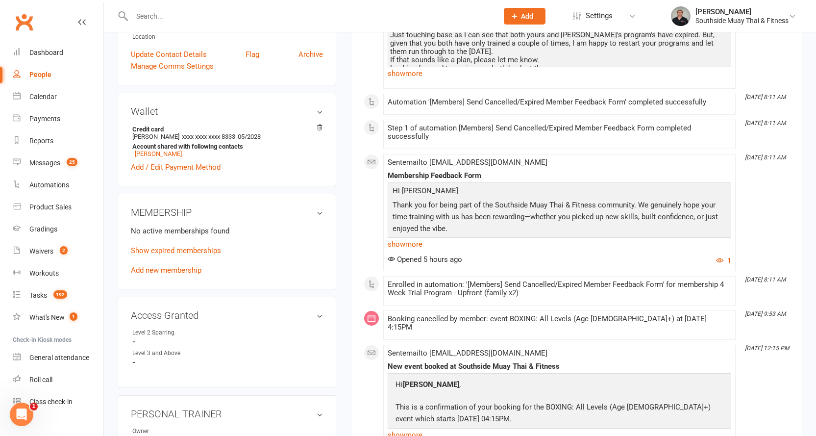
scroll to position [343, 0]
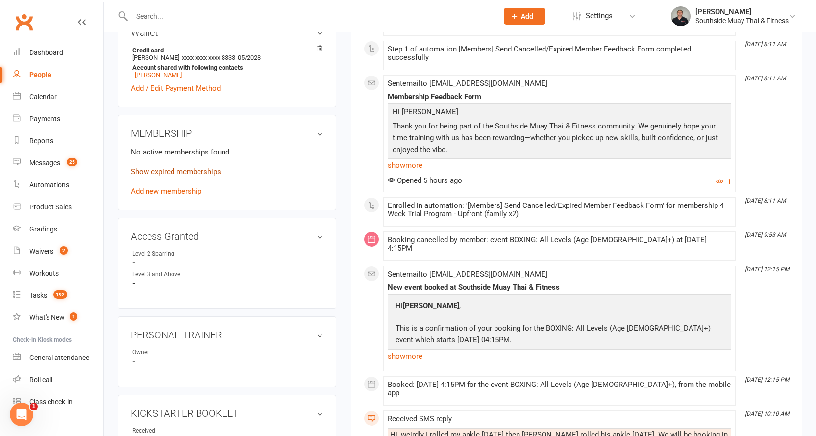
click at [200, 171] on link "Show expired memberships" at bounding box center [176, 171] width 90 height 9
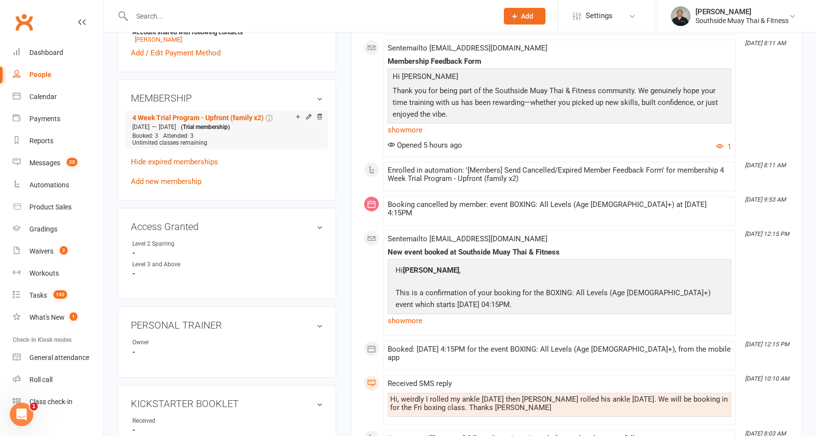
scroll to position [392, 0]
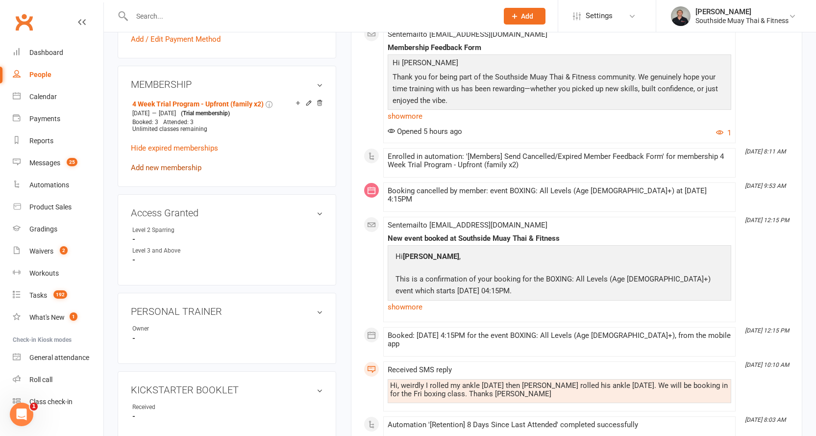
click at [157, 166] on link "Add new membership" at bounding box center [166, 167] width 71 height 9
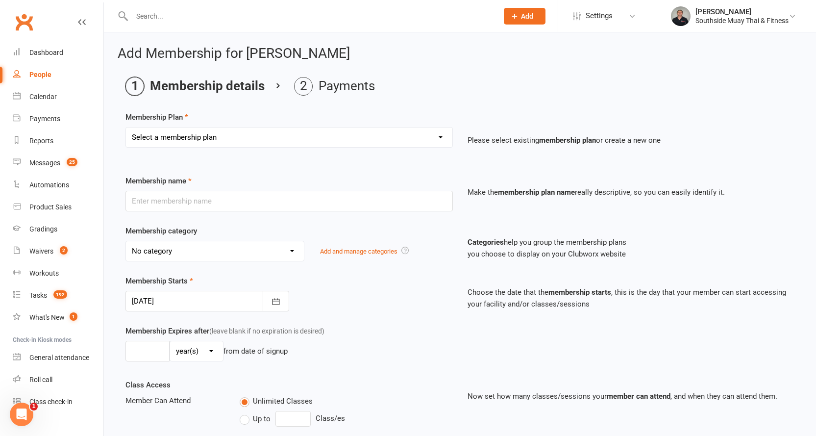
click at [188, 134] on select "Select a membership plan Create new Membership Plan 1 Class/Week | 6 Mth Memb -…" at bounding box center [289, 137] width 326 height 20
select select "188"
click at [126, 127] on select "Select a membership plan Create new Membership Plan 1 Class/Week | 6 Mth Memb -…" at bounding box center [289, 137] width 326 height 20
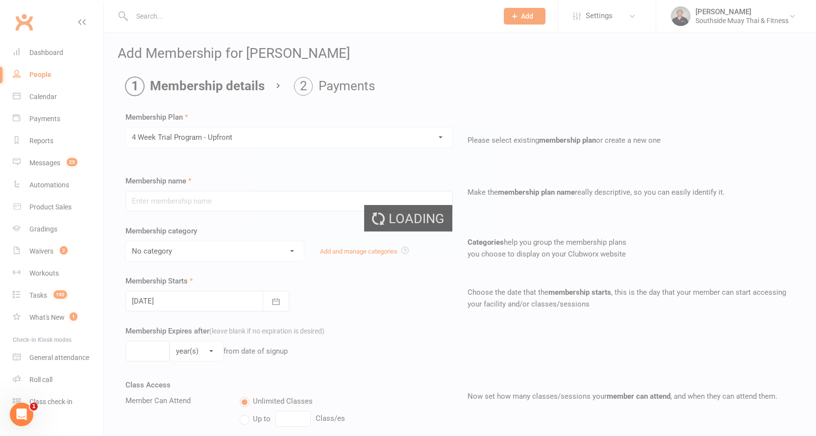
type input "4 Week Trial Program - Upfront"
select select "6"
type input "1"
select select "2"
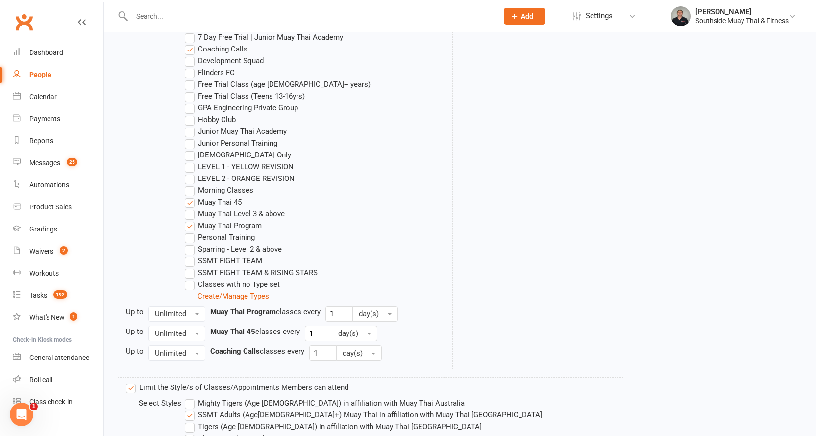
scroll to position [662, 0]
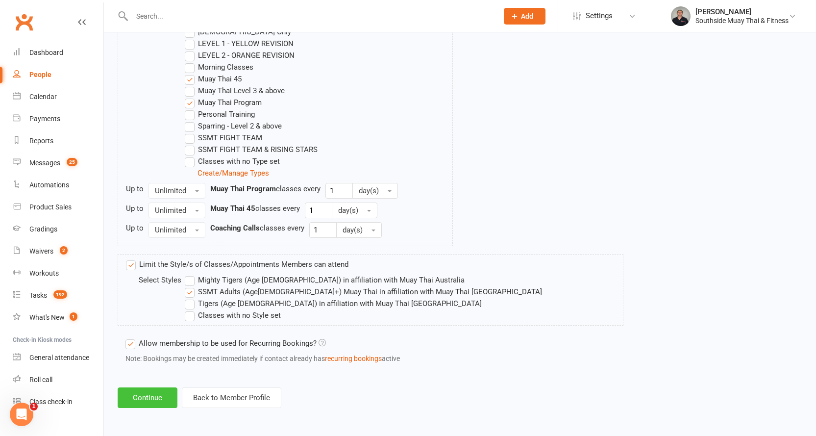
click at [146, 396] on button "Continue" at bounding box center [148, 397] width 60 height 21
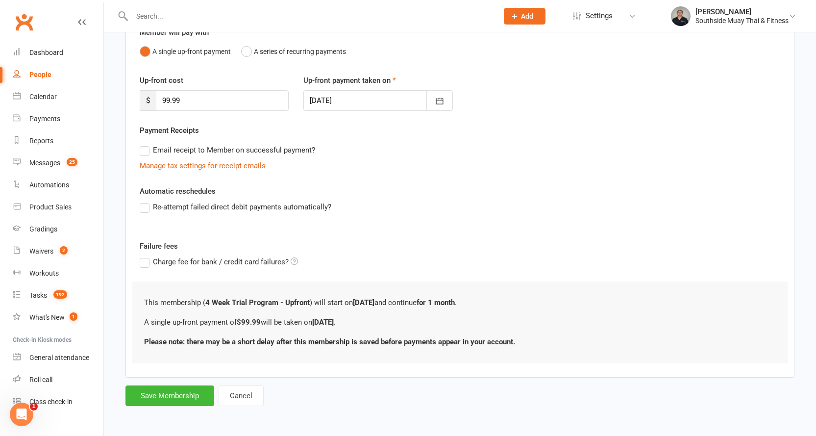
scroll to position [0, 0]
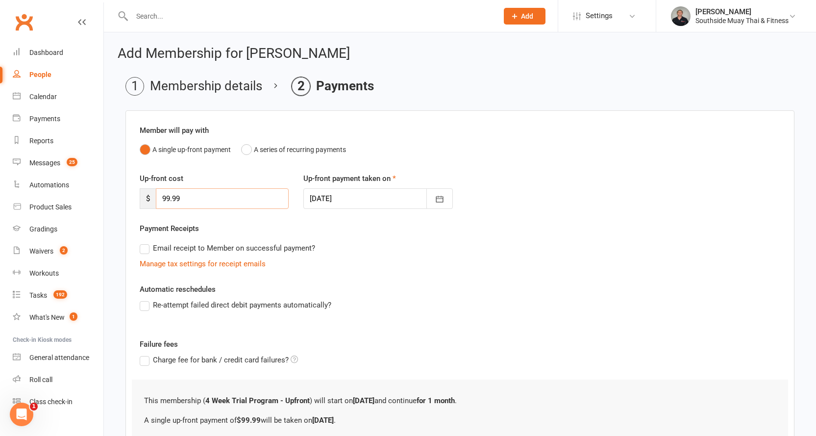
click at [192, 198] on input "99.99" at bounding box center [222, 198] width 133 height 21
type input "0"
click at [610, 172] on div "Up-front cost $ 0 Up-front payment taken on 15 Sep 2025 September 2025 Sun Mon …" at bounding box center [459, 197] width 655 height 50
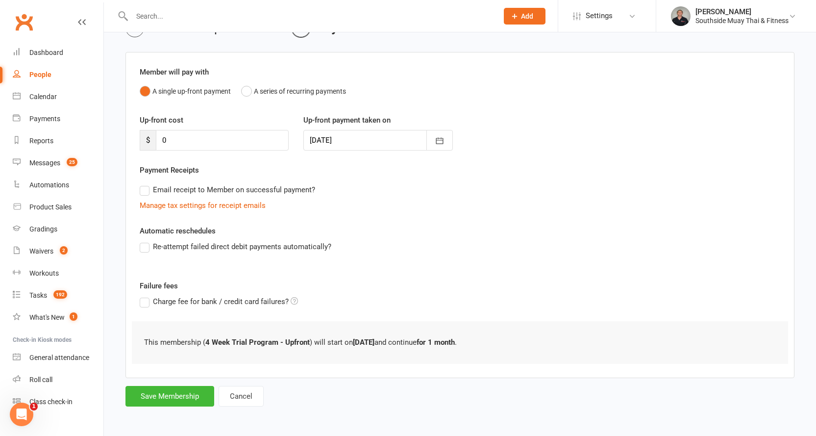
scroll to position [59, 0]
click at [176, 390] on button "Save Membership" at bounding box center [169, 395] width 89 height 21
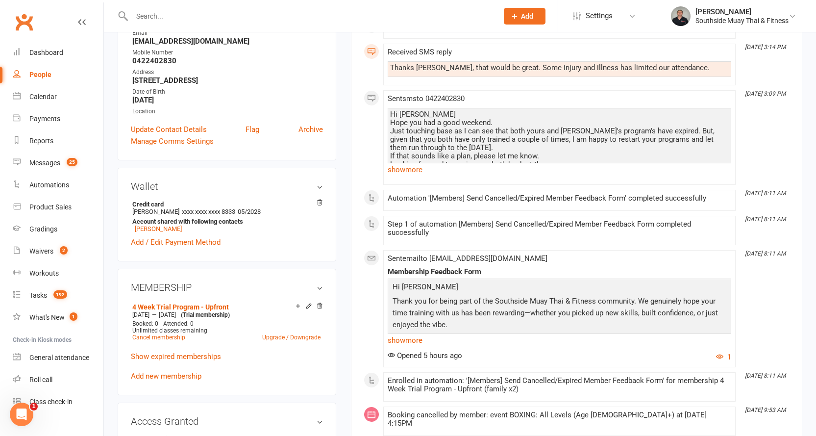
scroll to position [196, 0]
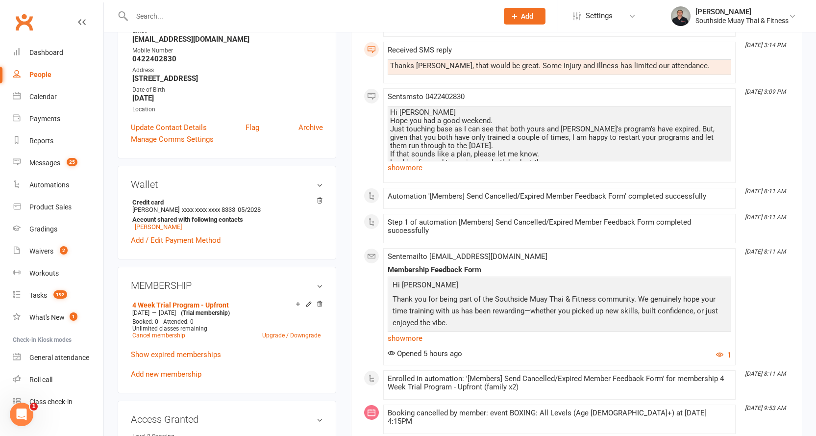
click at [309, 303] on icon at bounding box center [308, 303] width 7 height 7
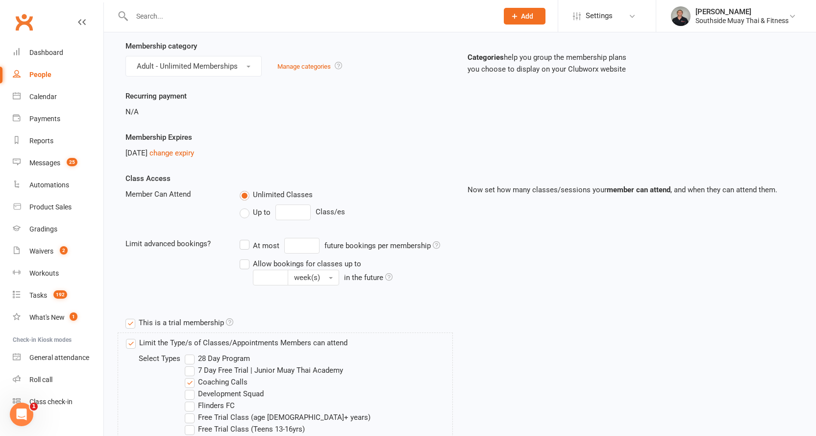
scroll to position [98, 0]
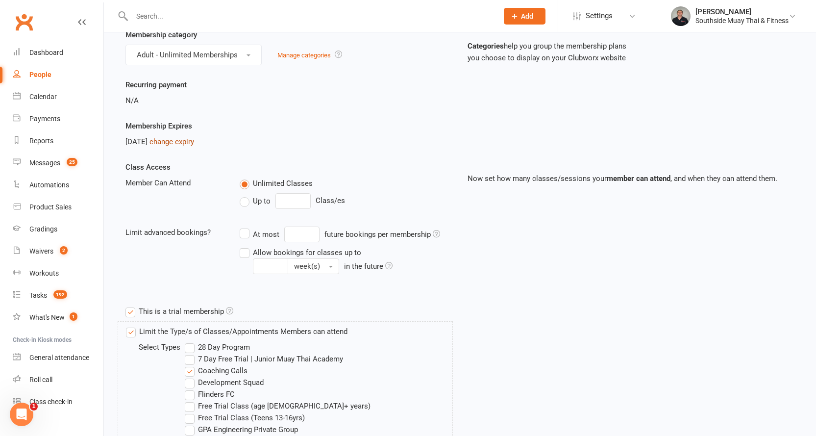
click at [194, 139] on link "change expiry" at bounding box center [171, 141] width 45 height 9
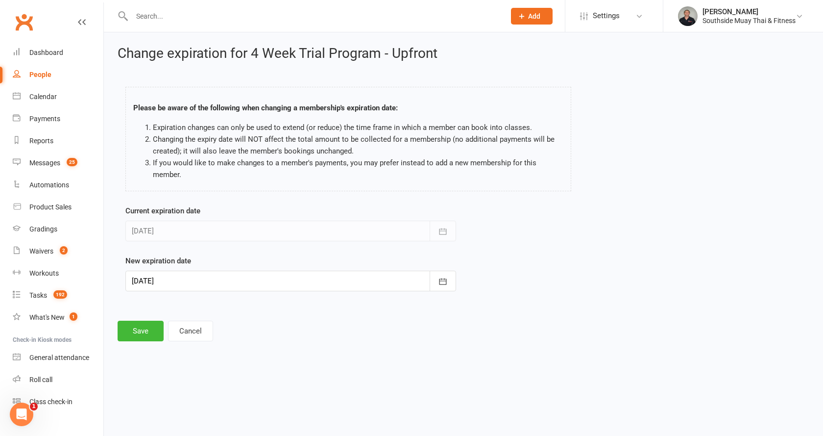
click at [168, 283] on div at bounding box center [290, 280] width 331 height 21
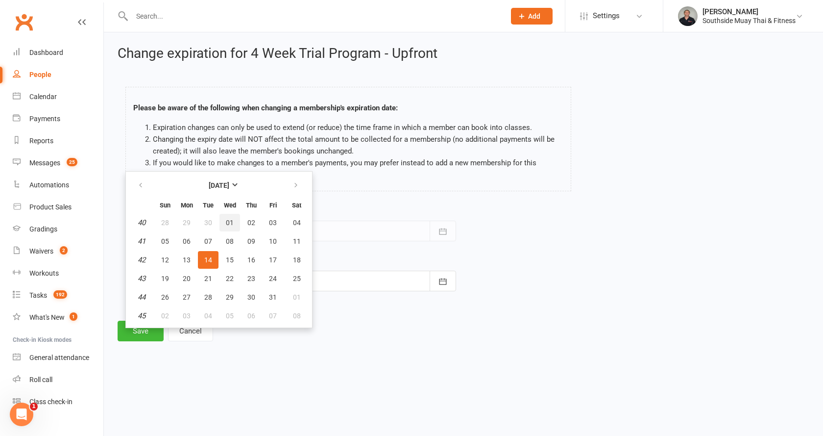
click at [227, 217] on button "01" at bounding box center [229, 223] width 21 height 18
type input "01 Oct 2025"
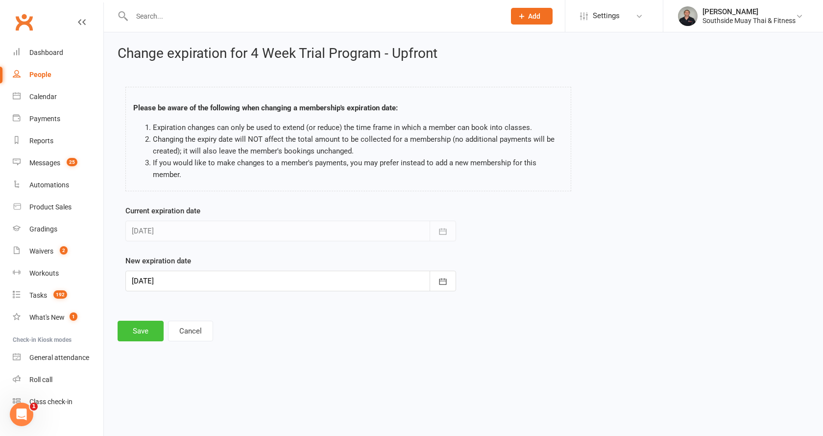
click at [123, 332] on button "Save" at bounding box center [141, 330] width 46 height 21
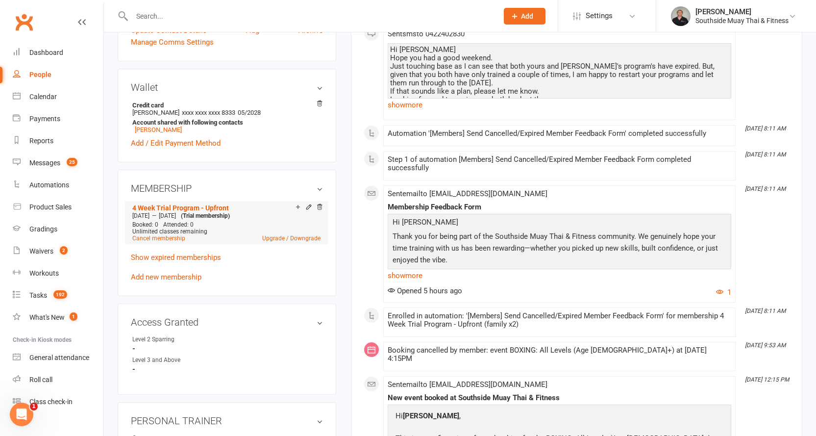
scroll to position [294, 0]
click at [150, 127] on link "Jesse Lock" at bounding box center [158, 128] width 47 height 7
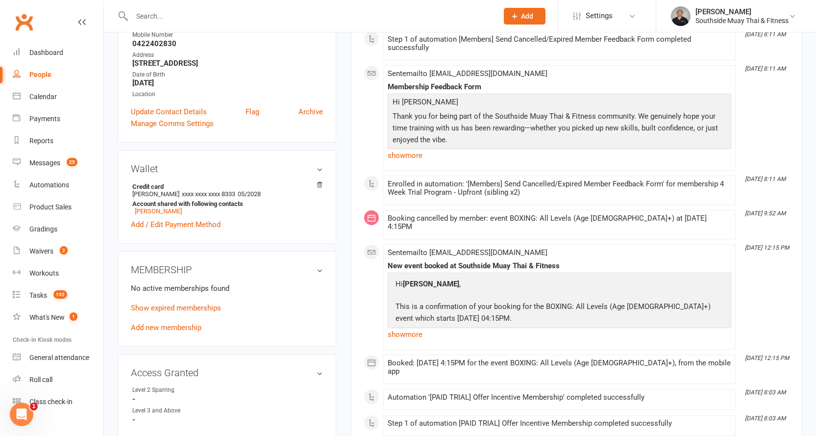
scroll to position [294, 0]
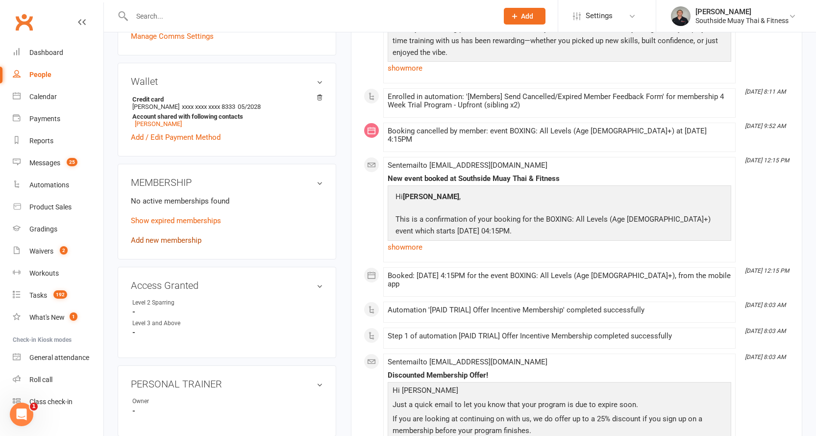
click at [150, 237] on link "Add new membership" at bounding box center [166, 240] width 71 height 9
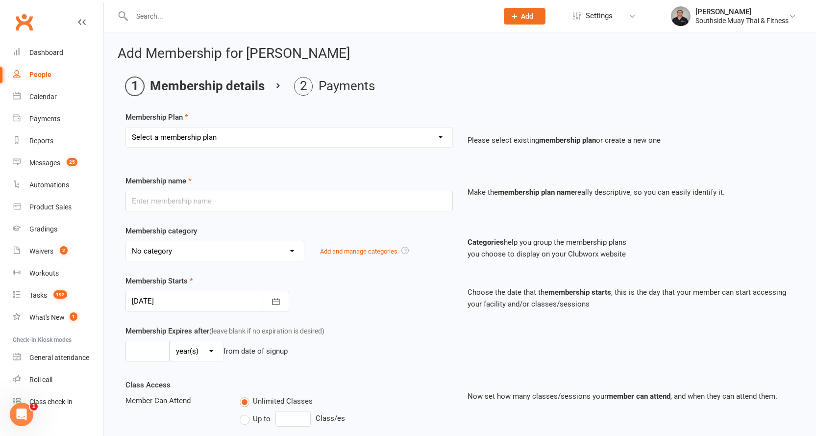
click at [189, 135] on select "Select a membership plan Create new Membership Plan 1 Class/Week | 6 Mth Memb -…" at bounding box center [289, 137] width 326 height 20
select select "188"
click at [126, 127] on select "Select a membership plan Create new Membership Plan 1 Class/Week | 6 Mth Memb -…" at bounding box center [289, 137] width 326 height 20
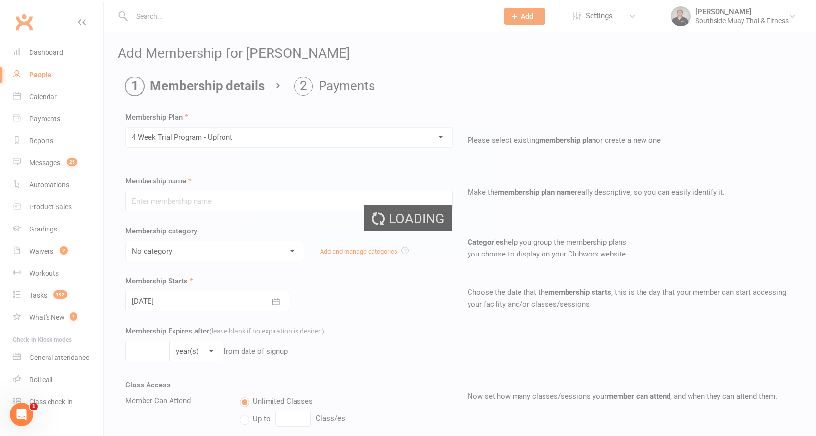
type input "4 Week Trial Program - Upfront"
select select "6"
type input "1"
select select "2"
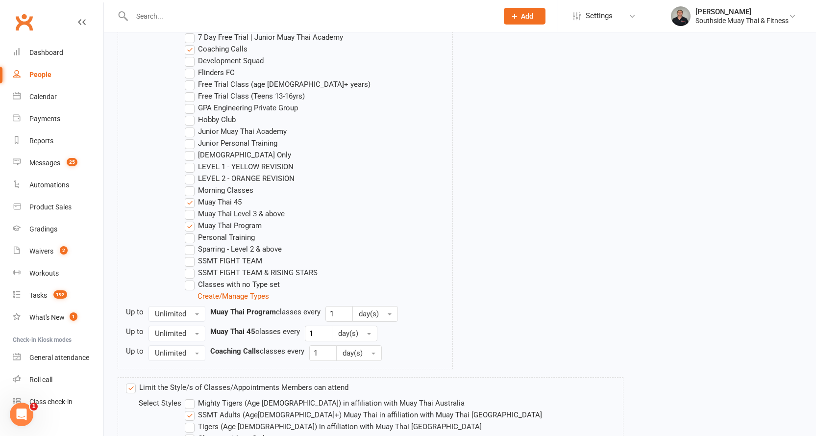
scroll to position [662, 0]
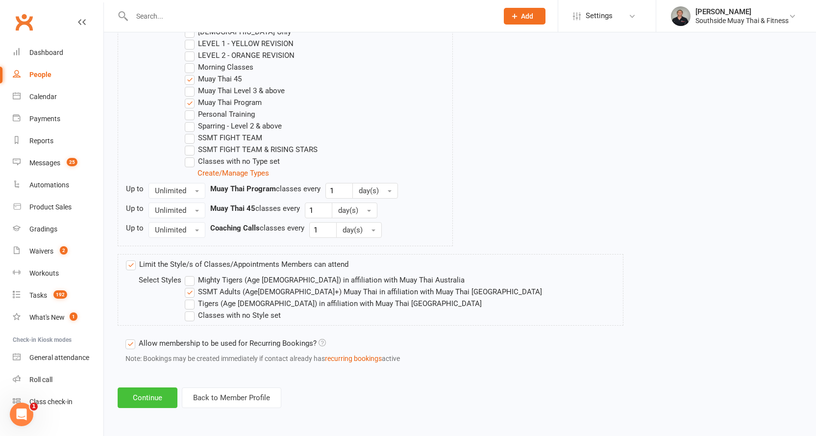
click at [167, 391] on button "Continue" at bounding box center [148, 397] width 60 height 21
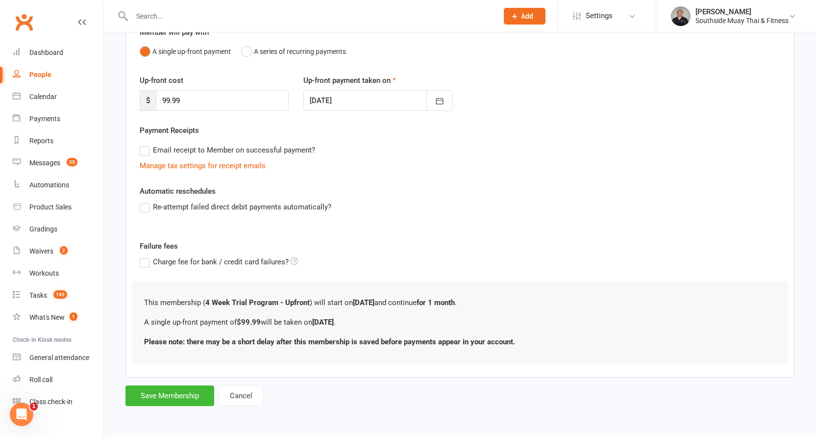
scroll to position [0, 0]
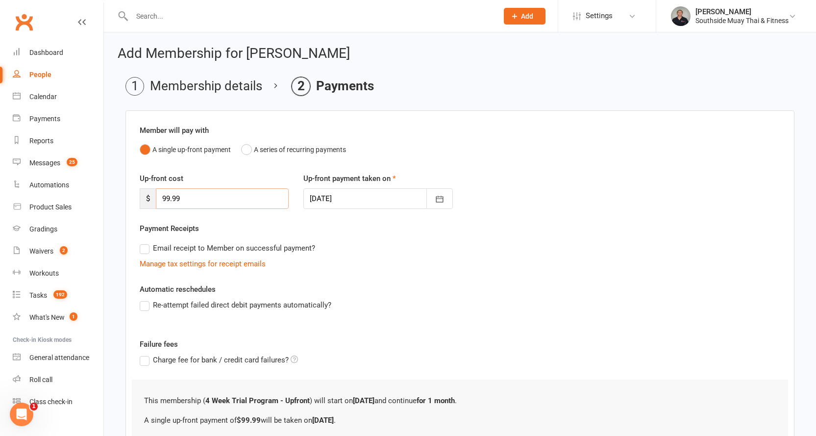
click at [185, 198] on input "99.99" at bounding box center [222, 198] width 133 height 21
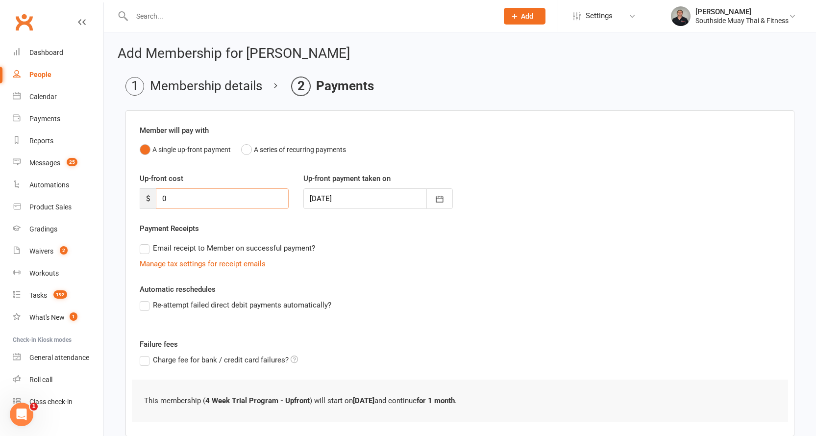
type input "0"
click at [386, 240] on div "Email receipt to Member on successful payment?" at bounding box center [456, 248] width 648 height 20
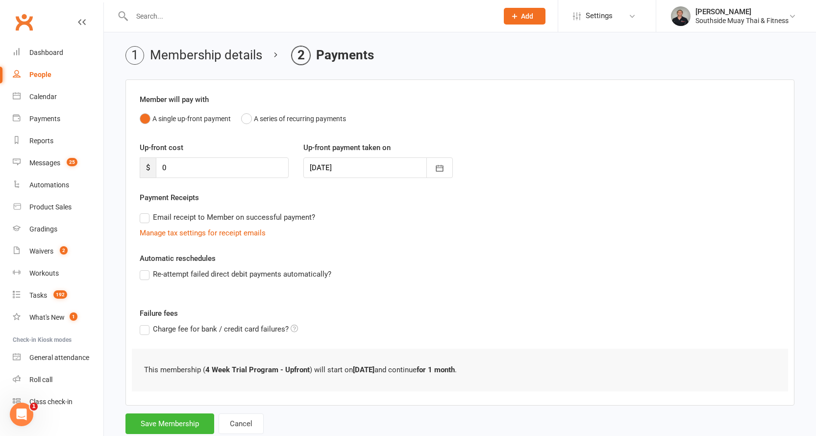
scroll to position [59, 0]
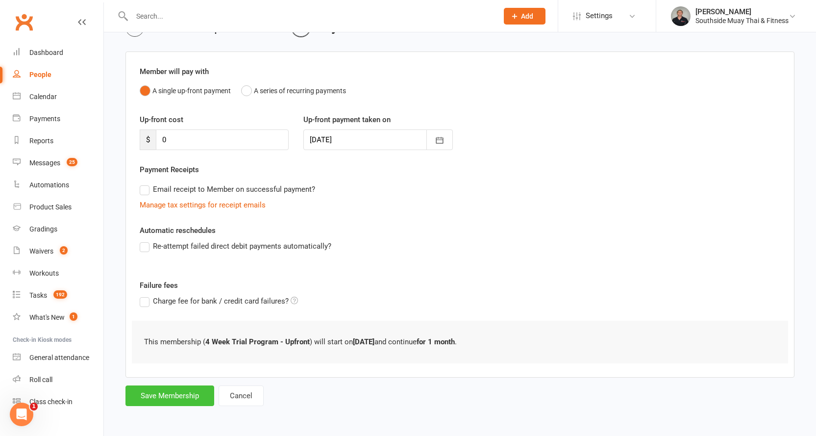
click at [147, 389] on button "Save Membership" at bounding box center [169, 395] width 89 height 21
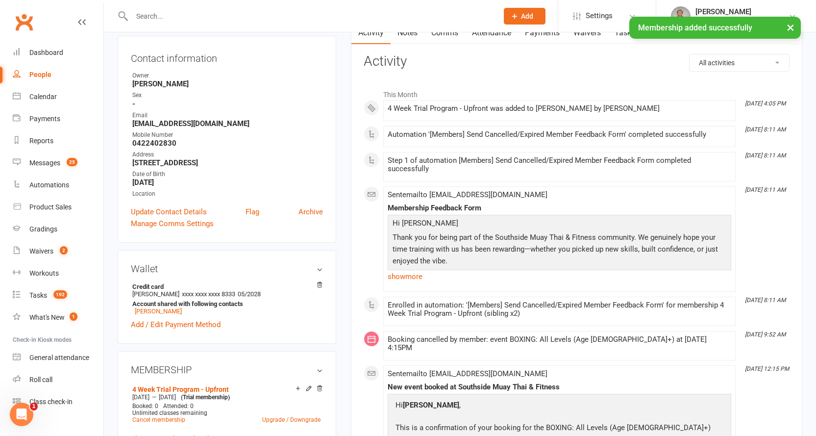
scroll to position [196, 0]
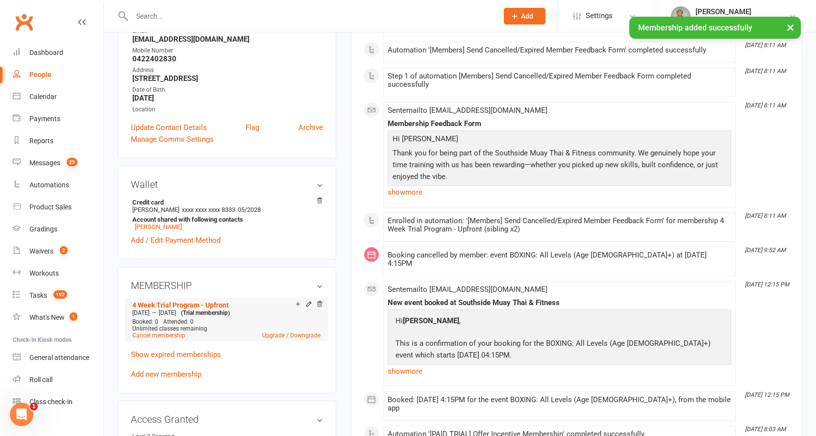
click at [306, 304] on icon at bounding box center [308, 303] width 4 height 4
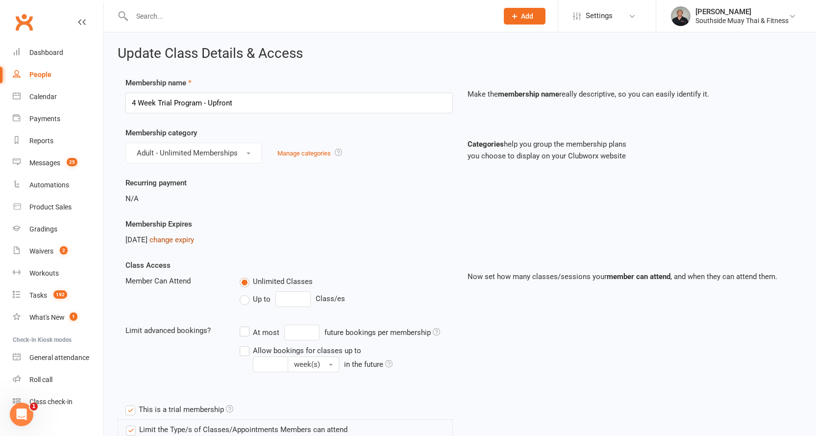
click at [180, 240] on link "change expiry" at bounding box center [171, 239] width 45 height 9
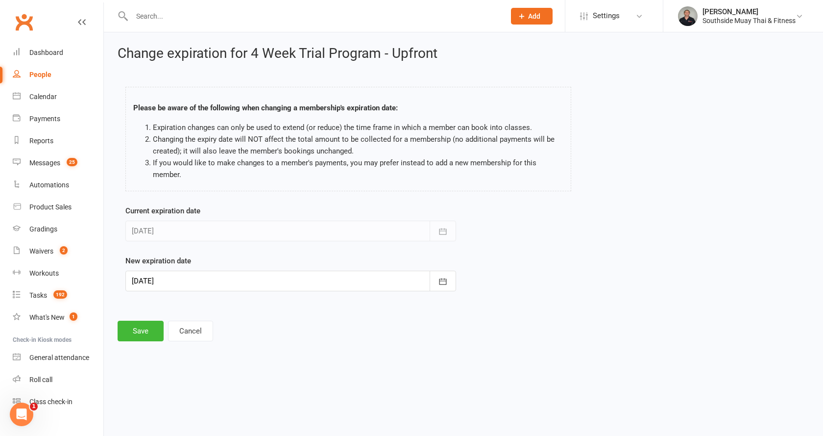
click at [150, 276] on div at bounding box center [290, 280] width 331 height 21
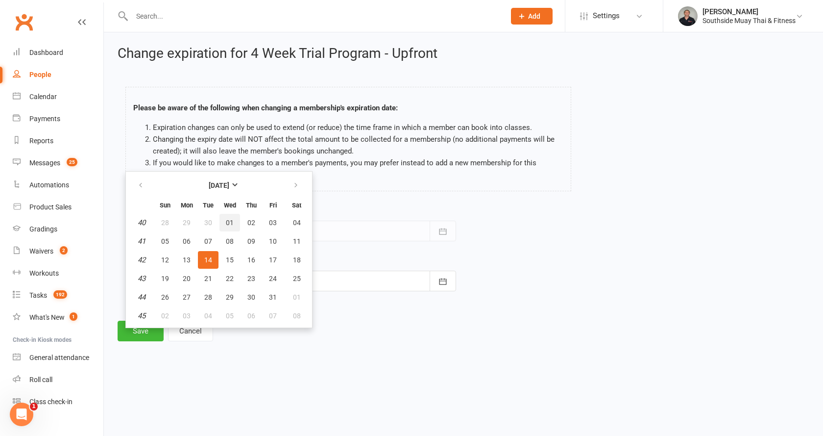
click at [232, 217] on button "01" at bounding box center [229, 223] width 21 height 18
type input "01 Oct 2025"
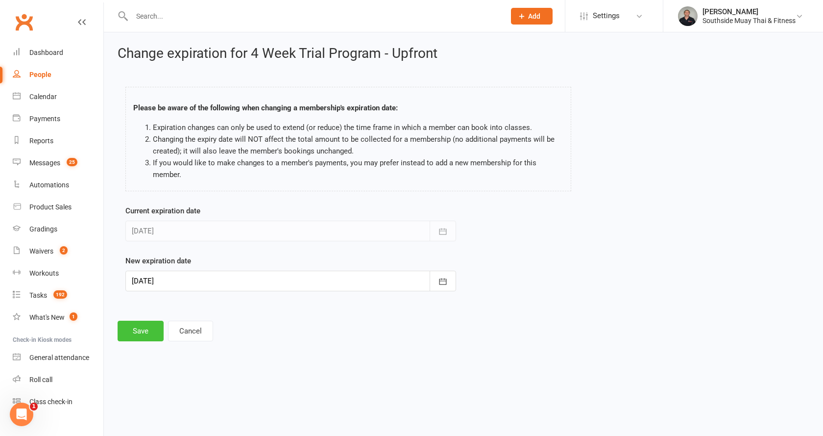
click at [144, 328] on button "Save" at bounding box center [141, 330] width 46 height 21
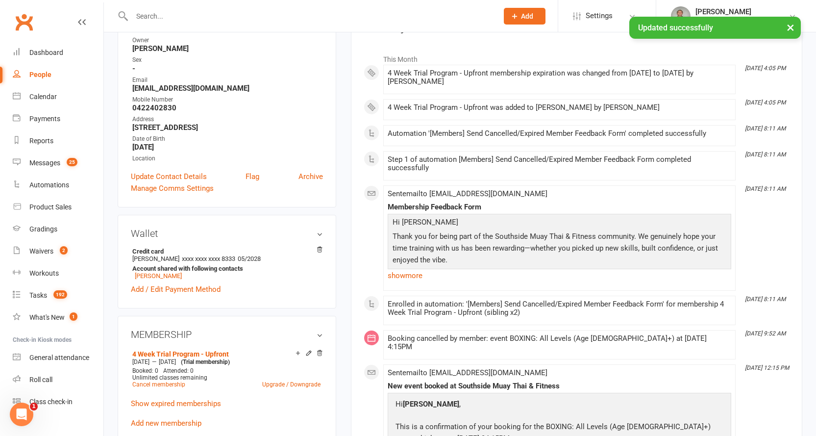
scroll to position [196, 0]
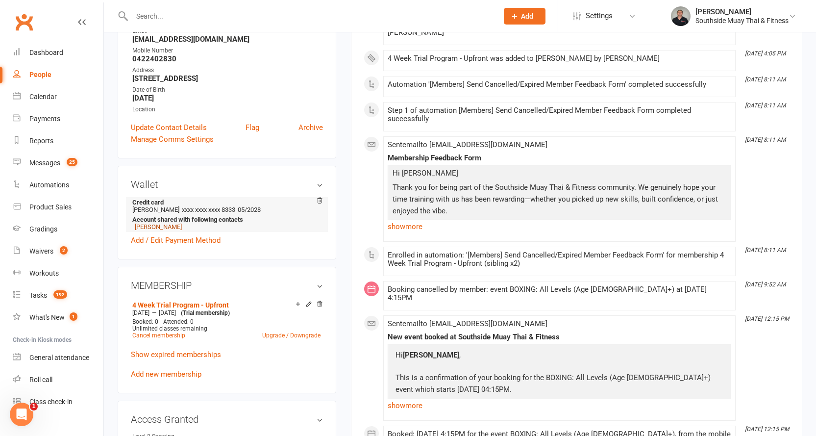
click at [162, 224] on link "Andrew Lock" at bounding box center [158, 226] width 47 height 7
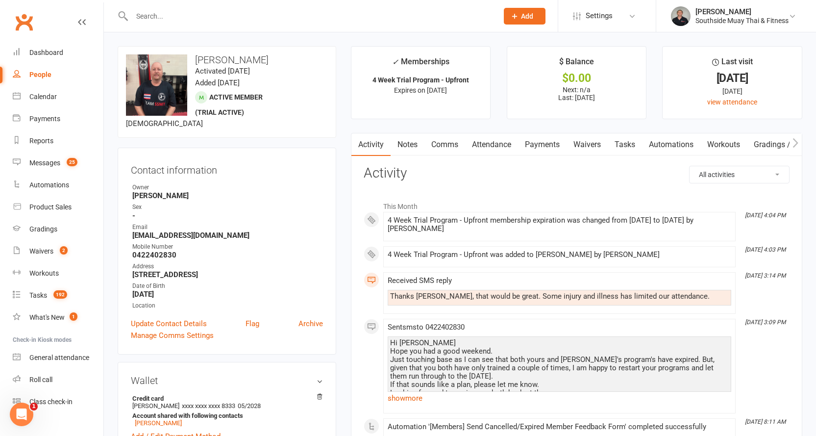
click at [440, 145] on link "Comms" at bounding box center [444, 144] width 41 height 23
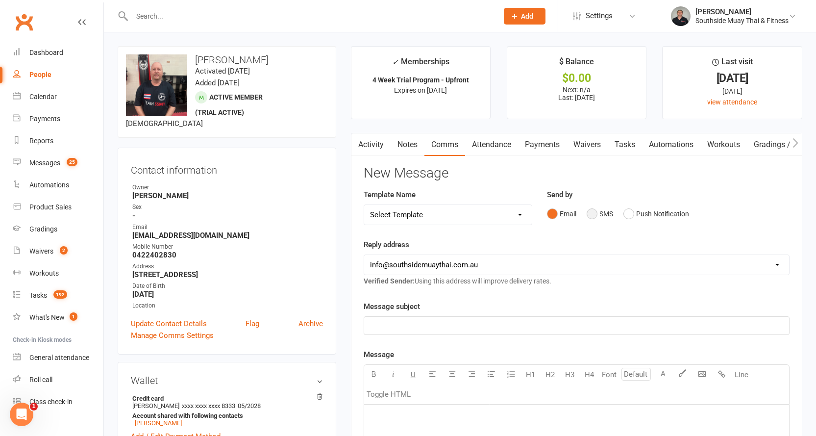
click at [600, 216] on button "SMS" at bounding box center [599, 213] width 26 height 19
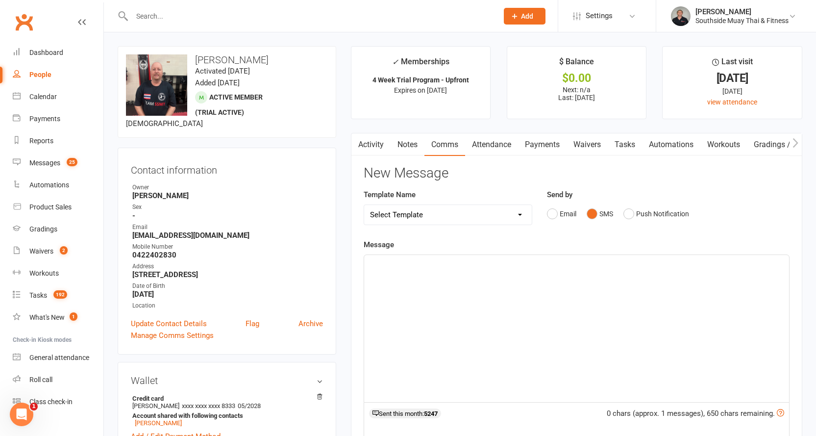
click at [503, 276] on div "﻿" at bounding box center [576, 328] width 425 height 147
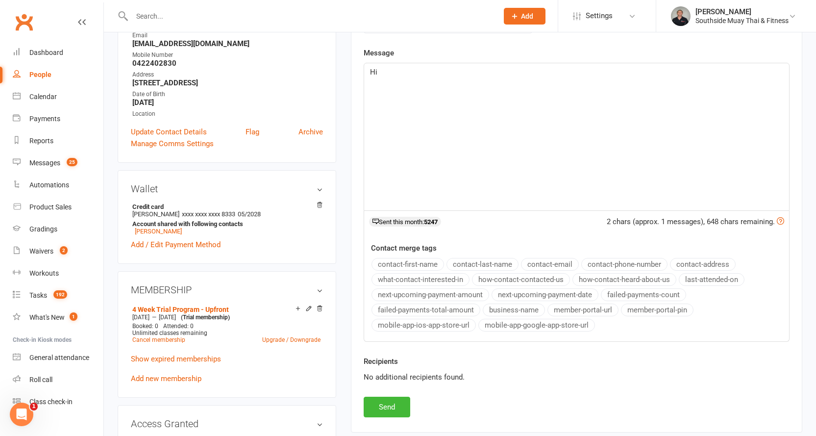
scroll to position [196, 0]
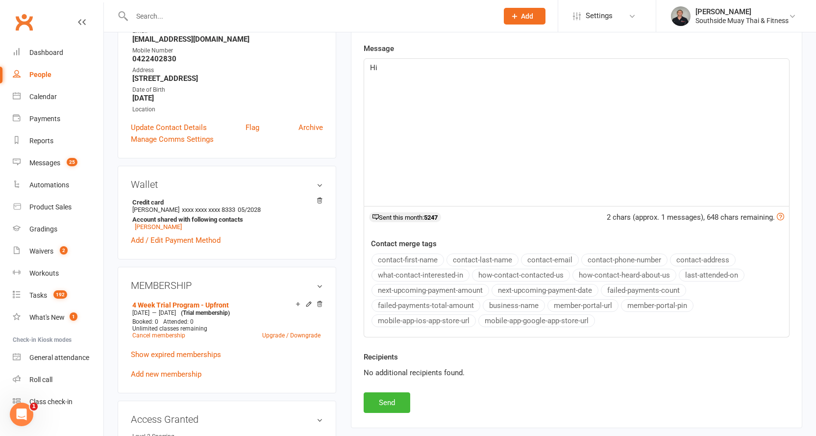
click at [394, 261] on button "contact-first-name" at bounding box center [407, 259] width 73 height 13
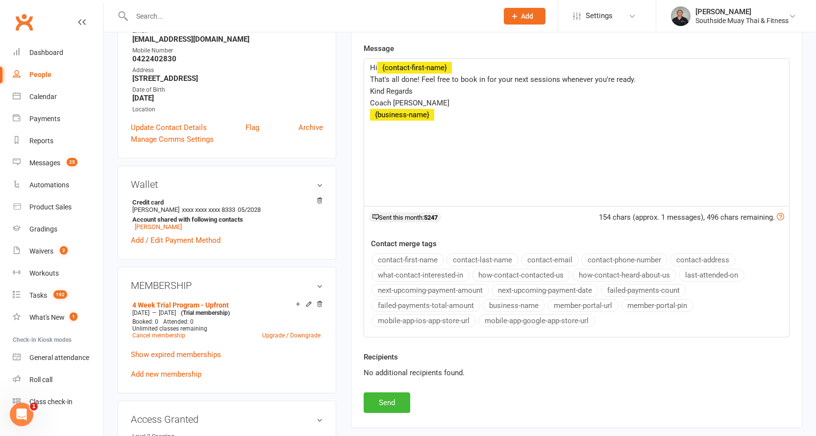
click at [524, 304] on button "business-name" at bounding box center [514, 305] width 62 height 13
click at [377, 404] on button "Send" at bounding box center [387, 402] width 47 height 21
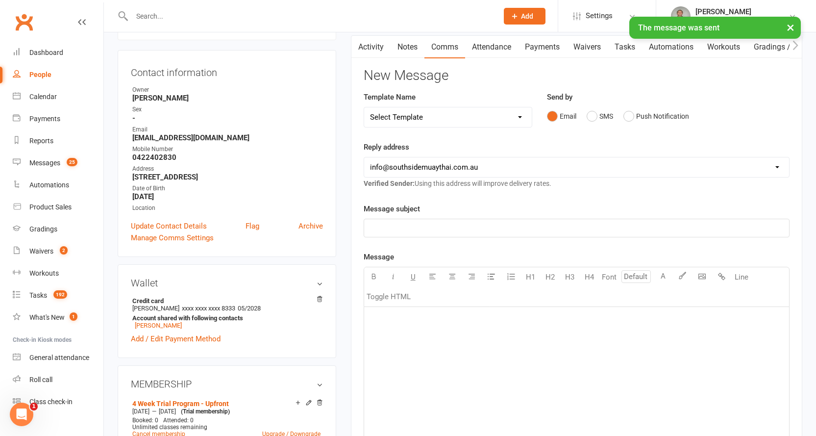
scroll to position [0, 0]
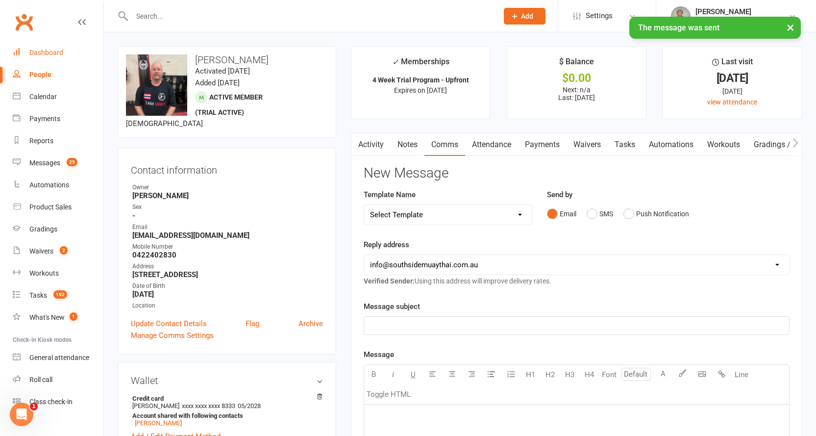
click at [36, 49] on div "Dashboard" at bounding box center [46, 53] width 34 height 8
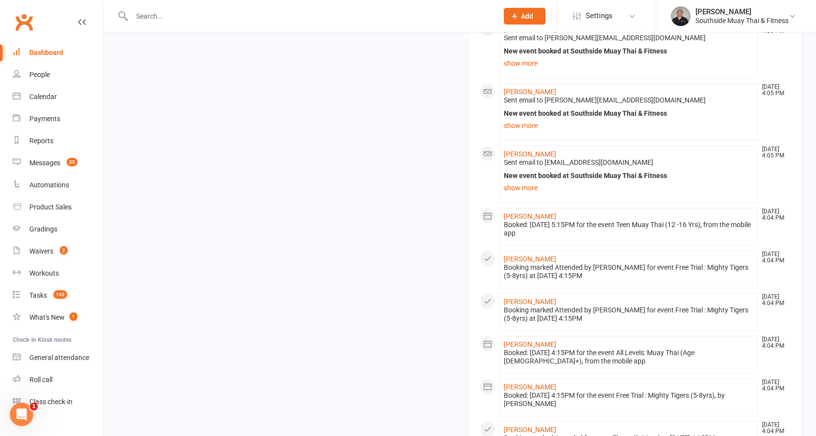
scroll to position [1169, 0]
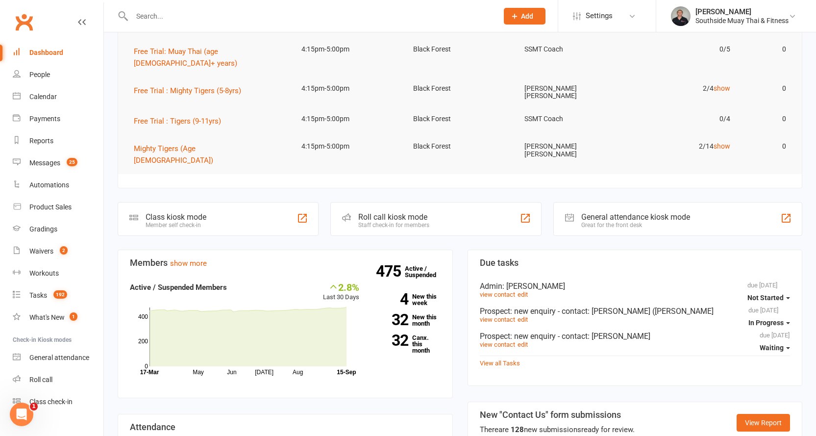
scroll to position [0, 0]
